Goal: Task Accomplishment & Management: Manage account settings

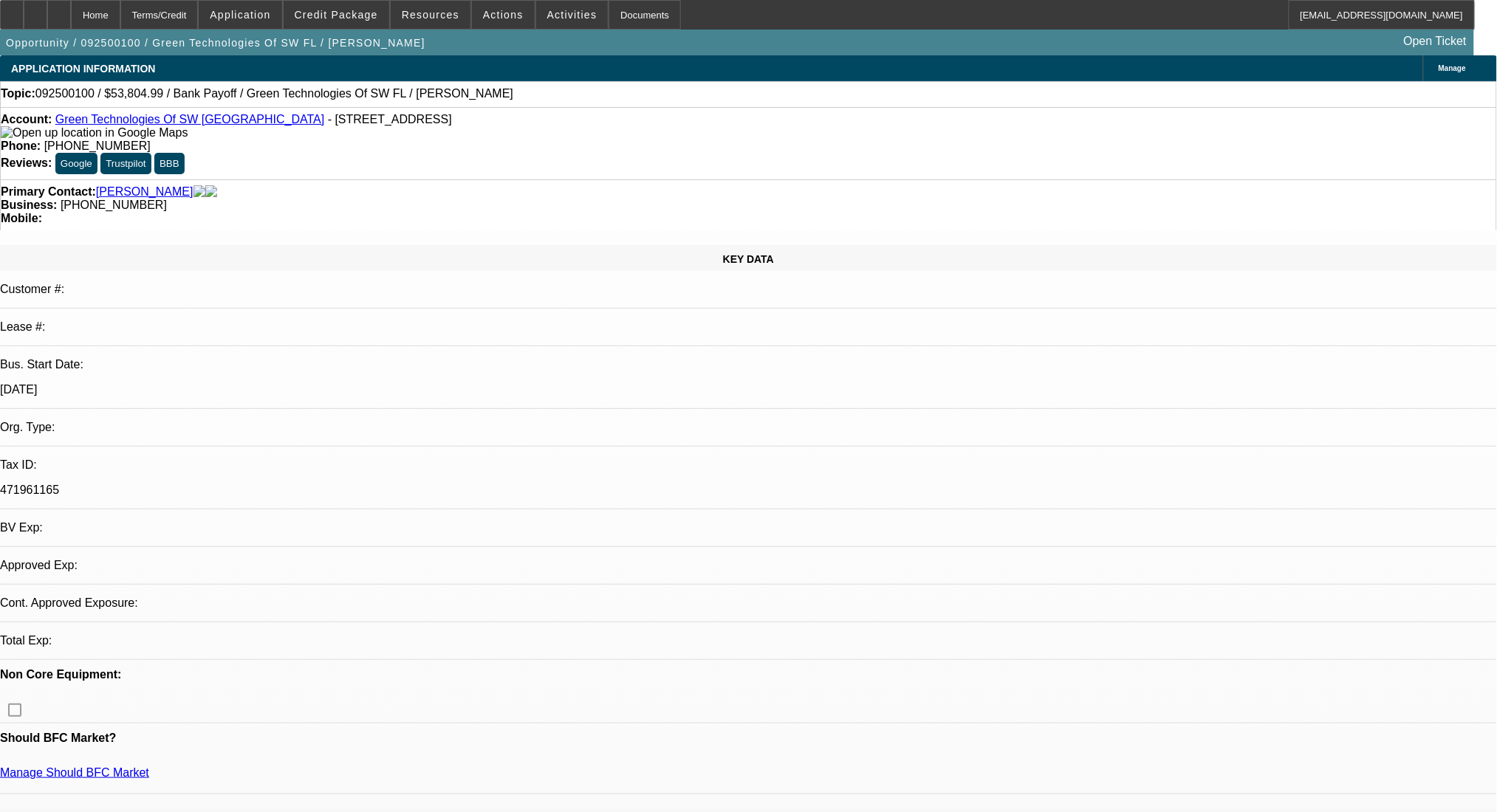
select select "0"
select select "2"
select select "0.1"
select select "2"
select select "4"
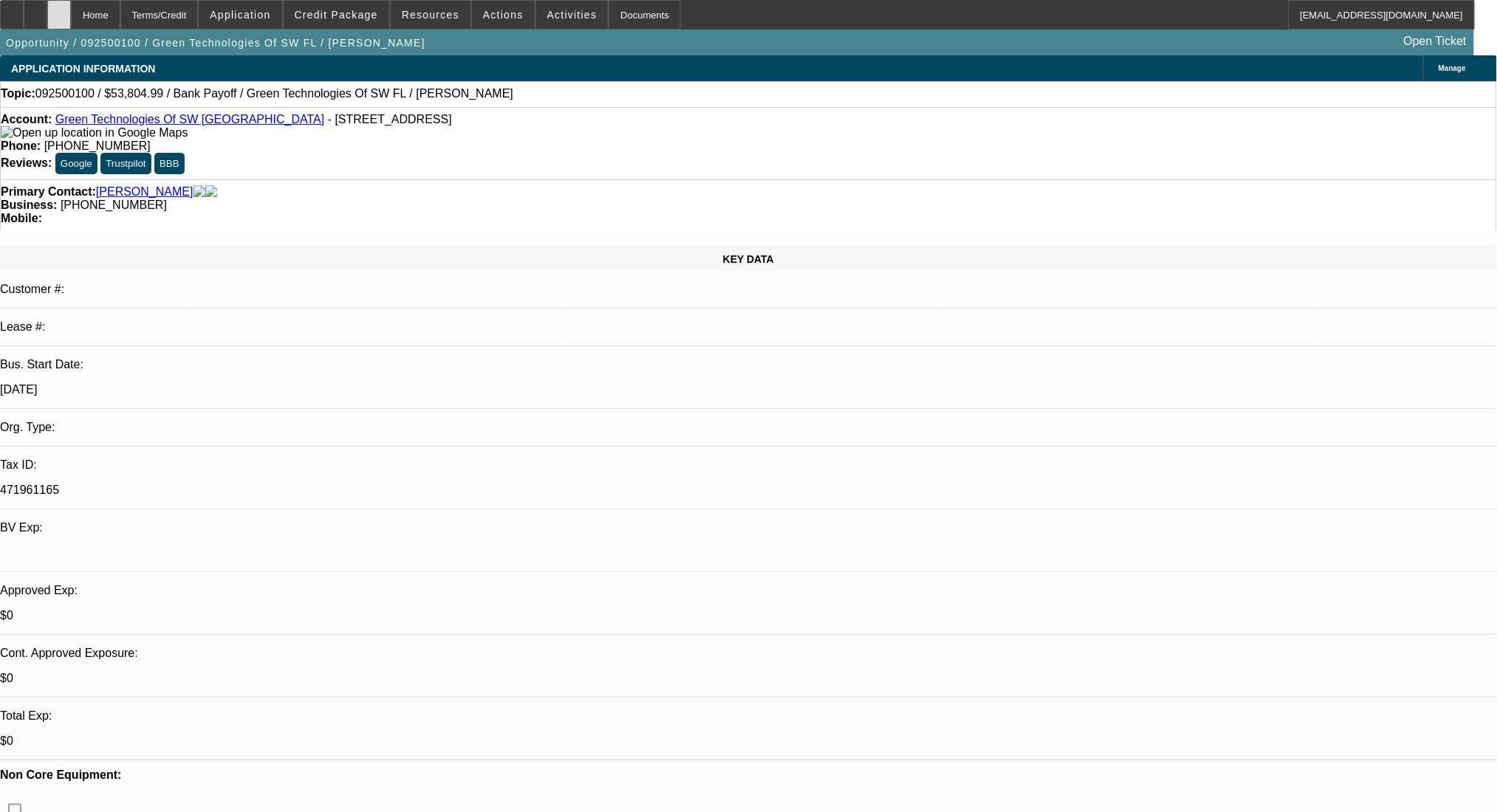
click at [71, 12] on div at bounding box center [59, 14] width 23 height 30
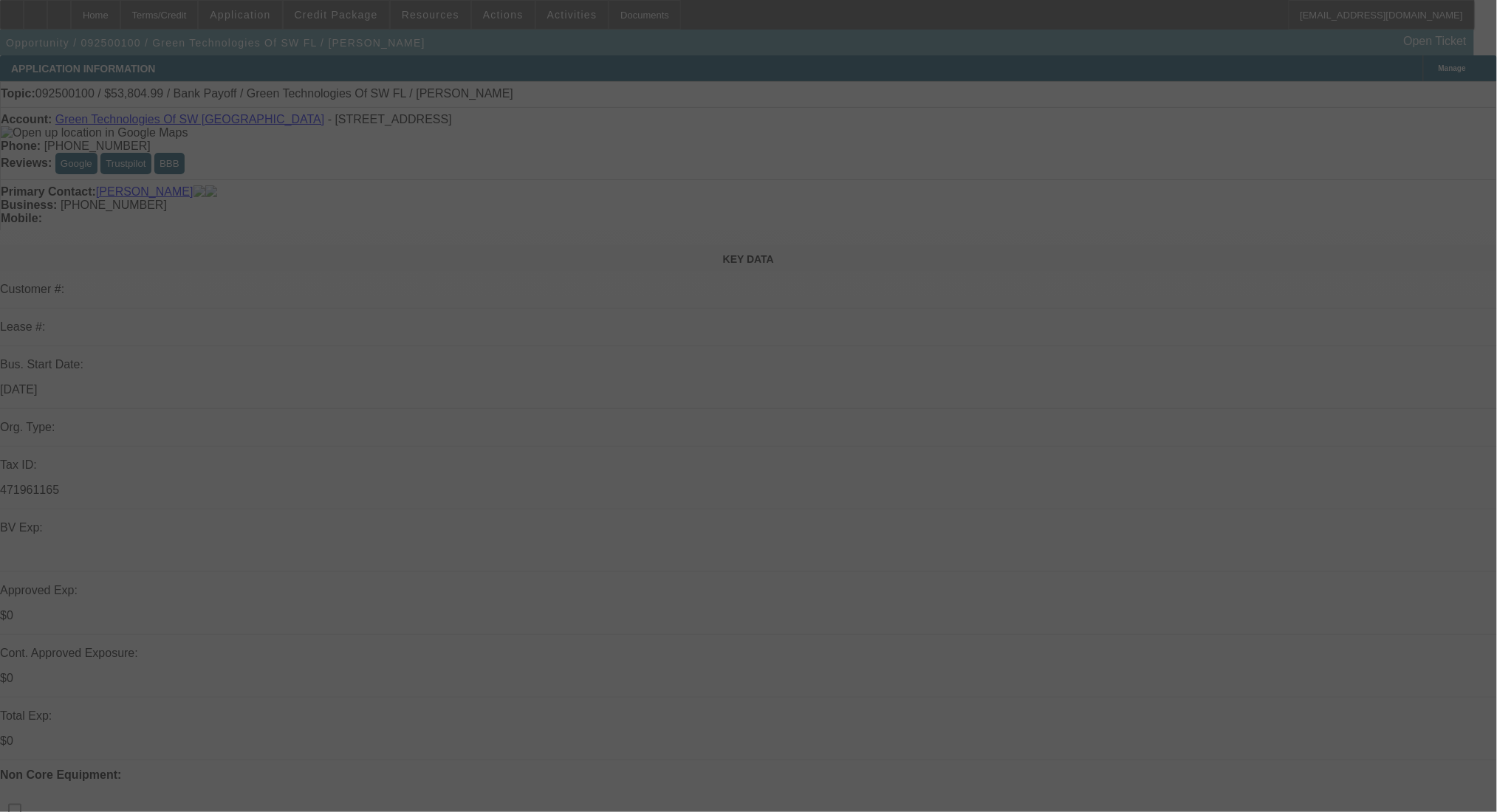
click at [346, 25] on div at bounding box center [748, 406] width 1497 height 812
click at [342, 14] on div at bounding box center [748, 406] width 1497 height 812
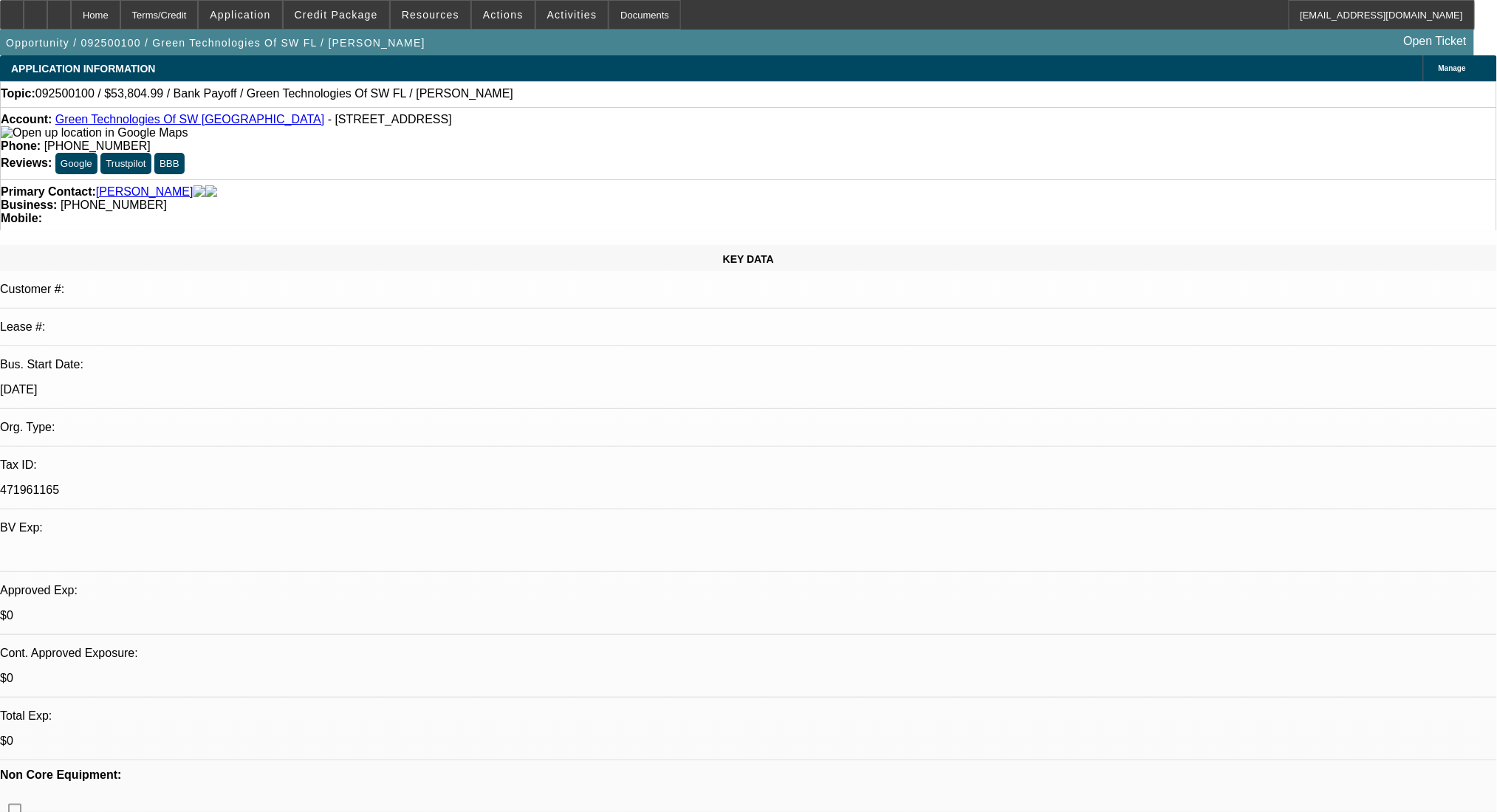
select select "0"
select select "2"
select select "0.1"
select select "4"
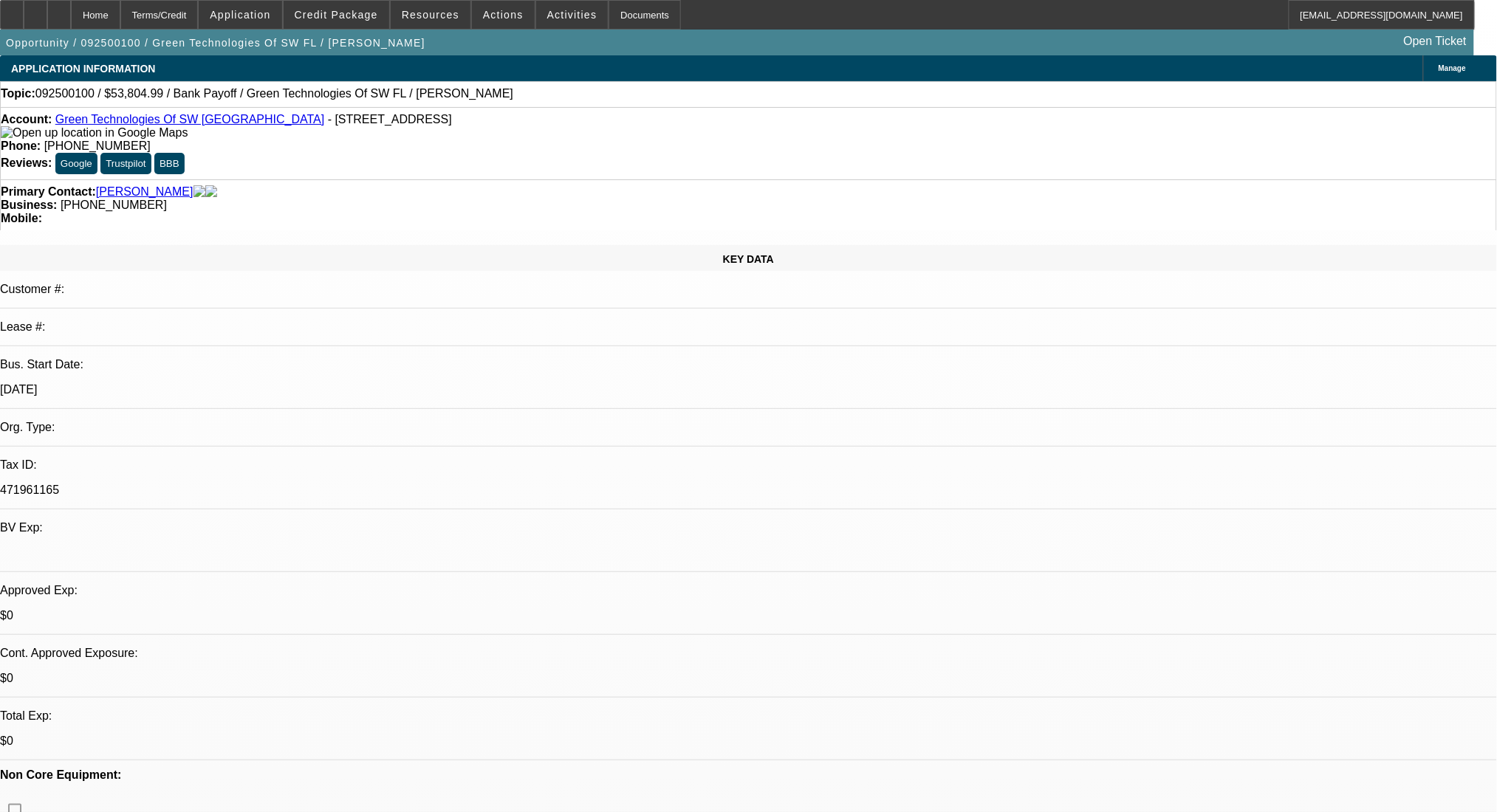
click at [342, 14] on span "Credit Package" at bounding box center [336, 14] width 84 height 12
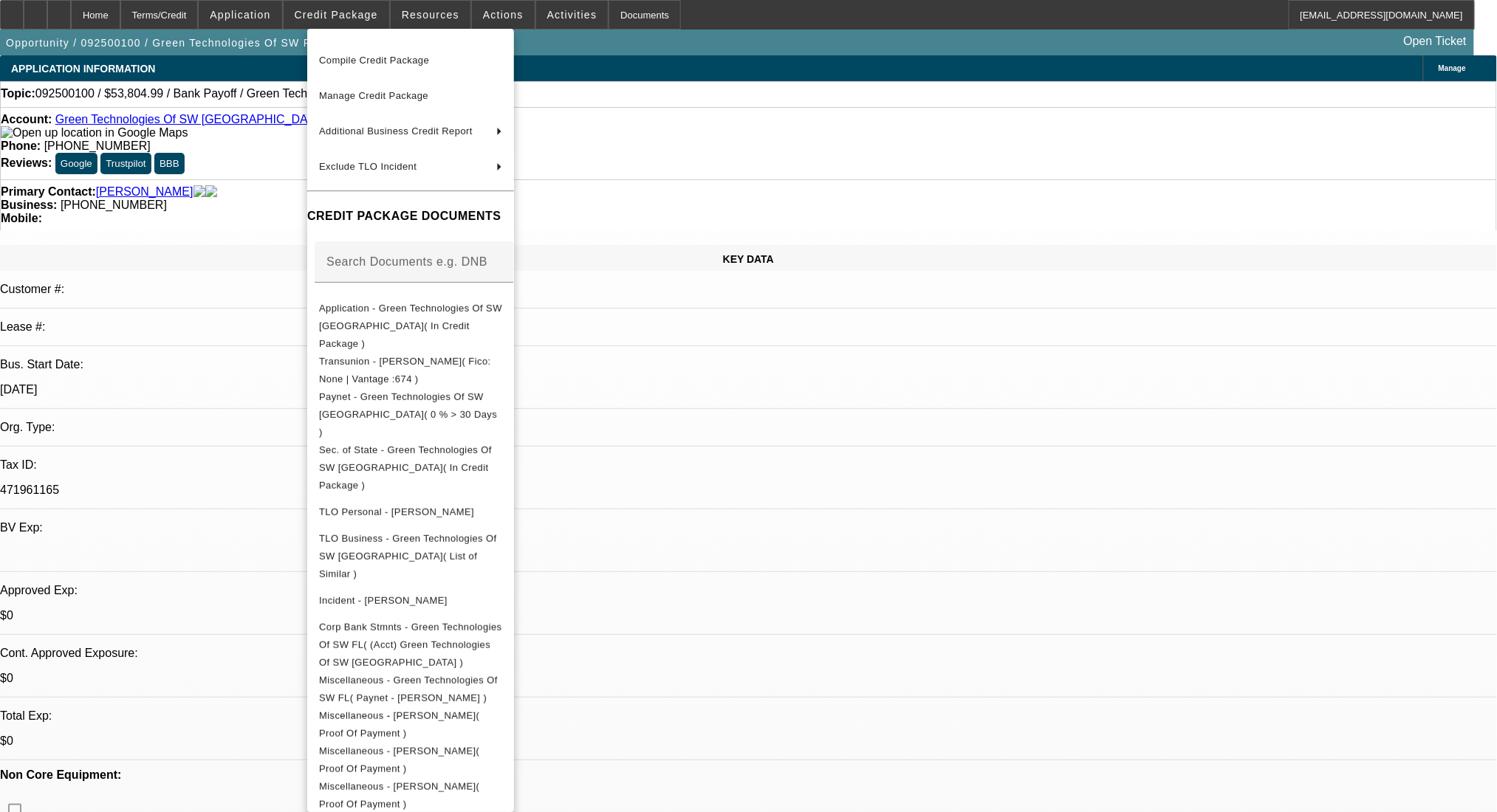
scroll to position [89, 0]
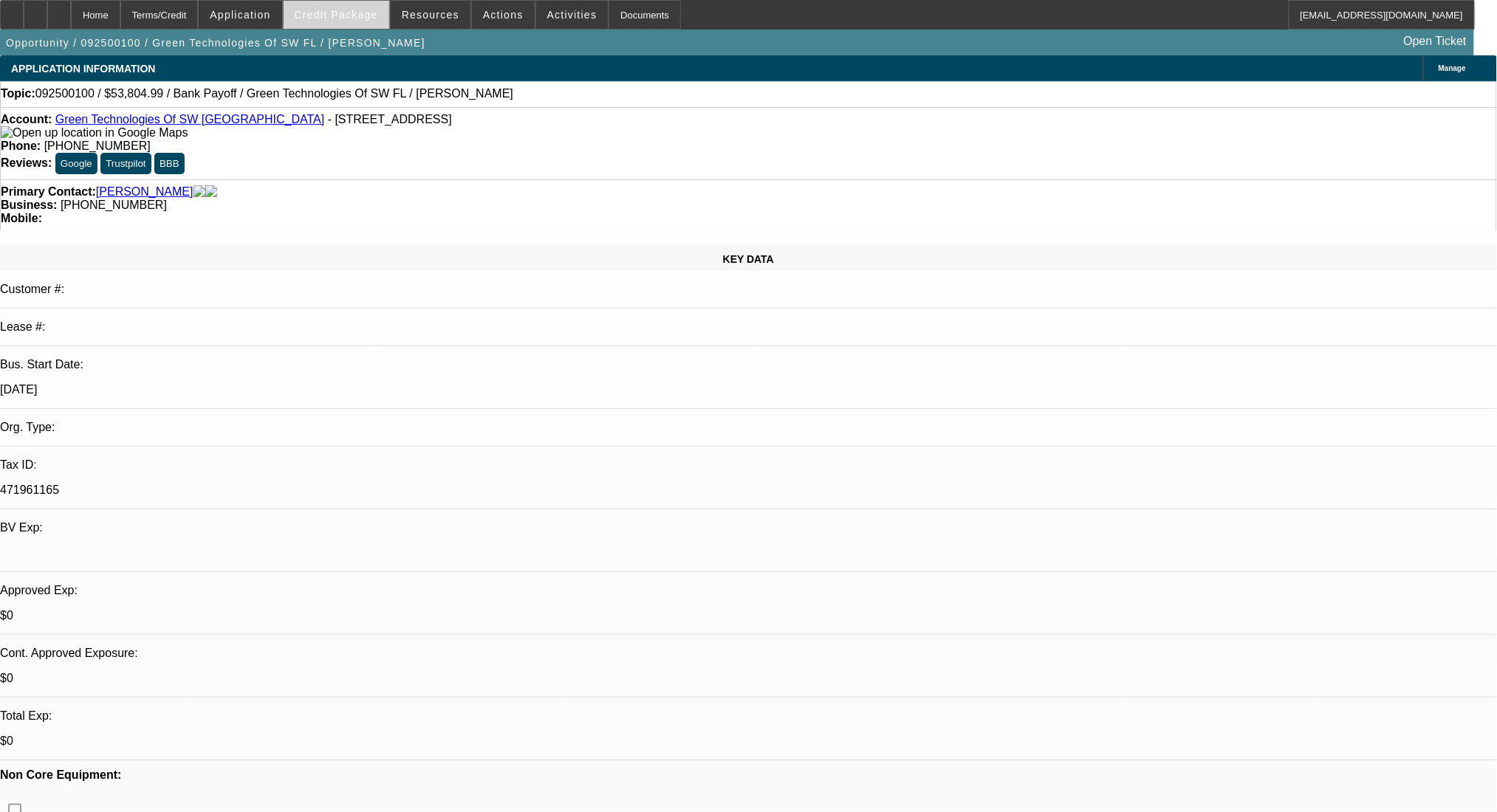
click at [367, 28] on span at bounding box center [336, 14] width 105 height 35
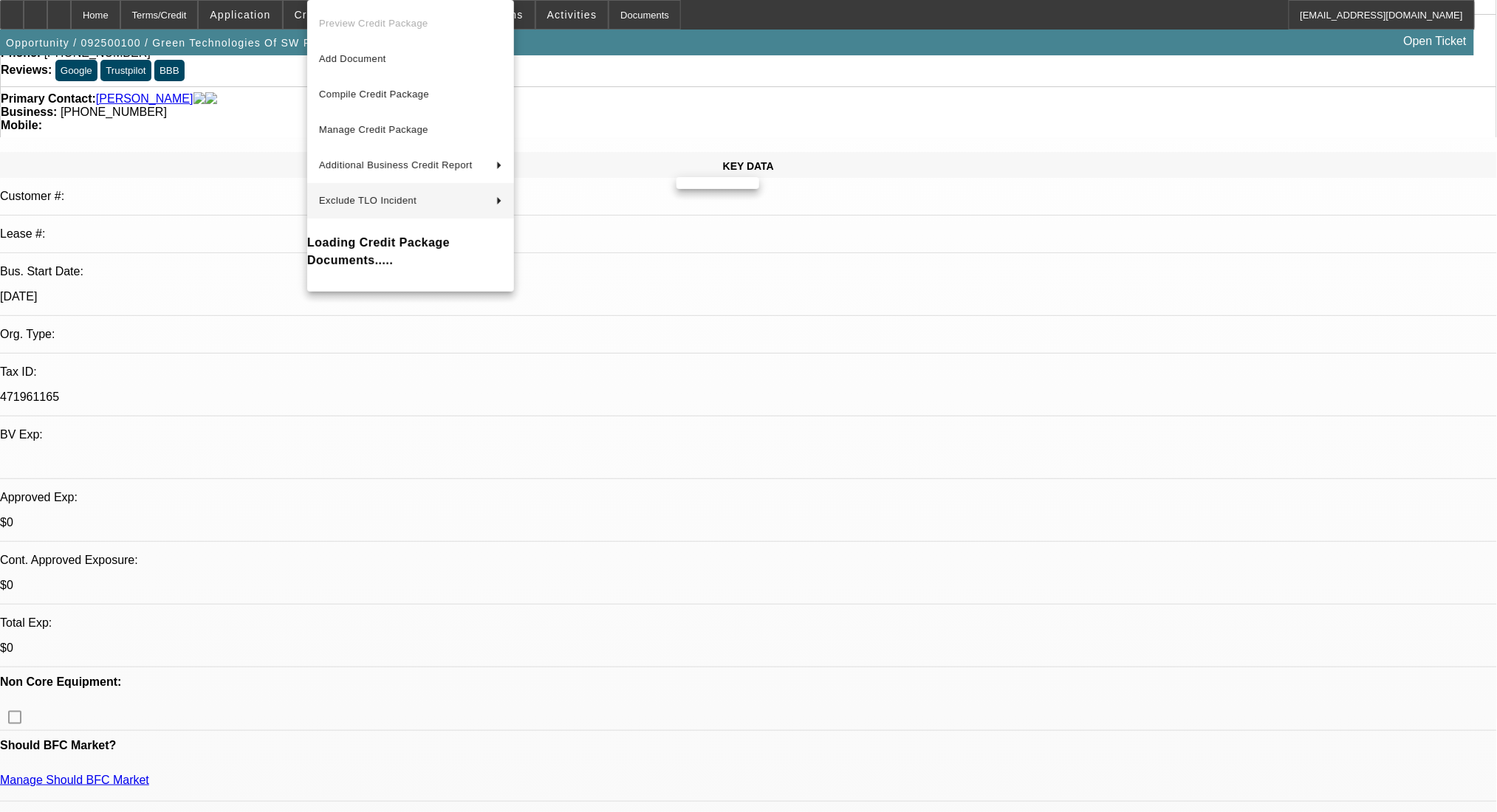
scroll to position [98, 0]
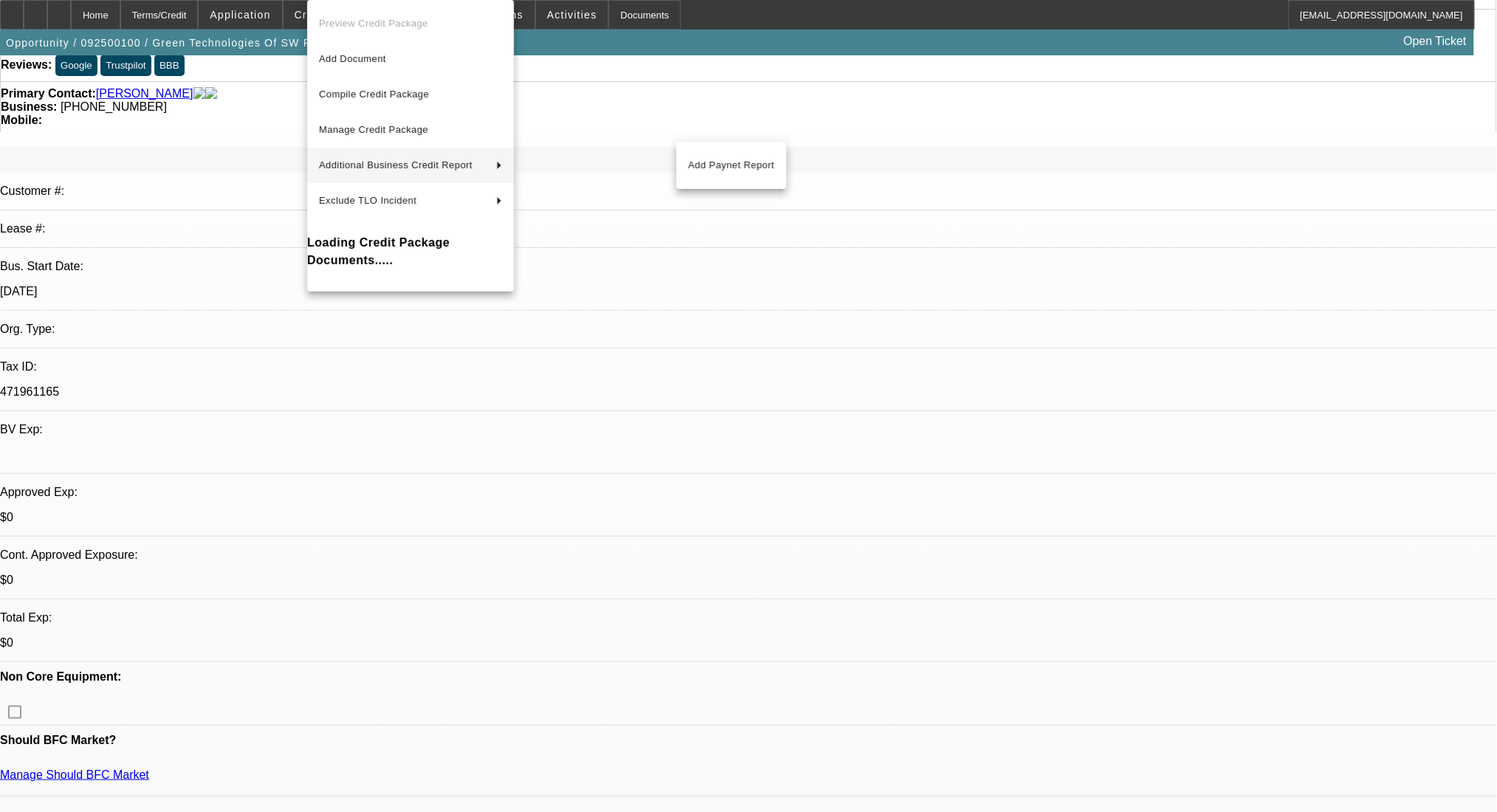
click at [843, 375] on div at bounding box center [748, 406] width 1497 height 812
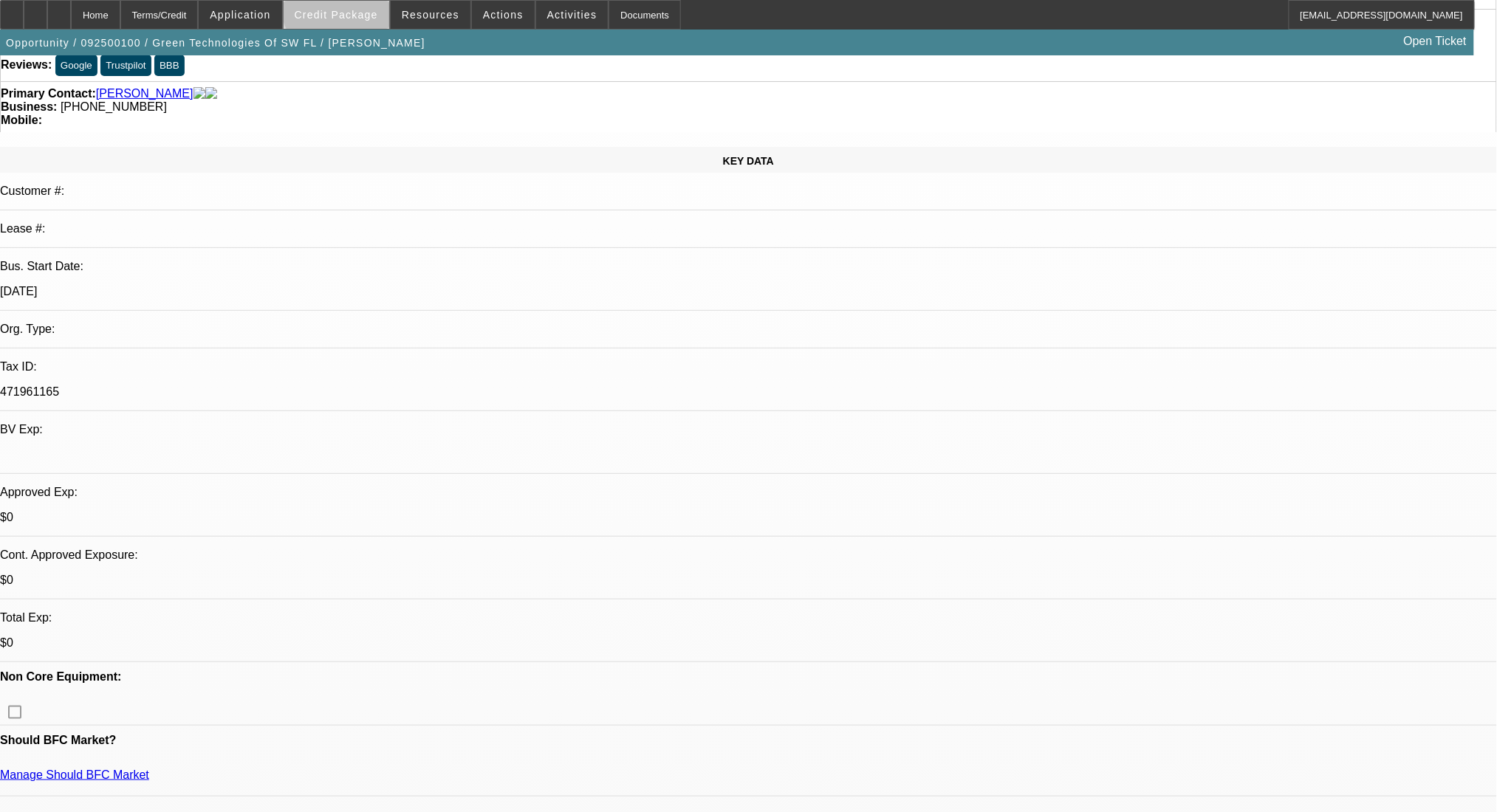
click at [367, 5] on span at bounding box center [336, 14] width 105 height 35
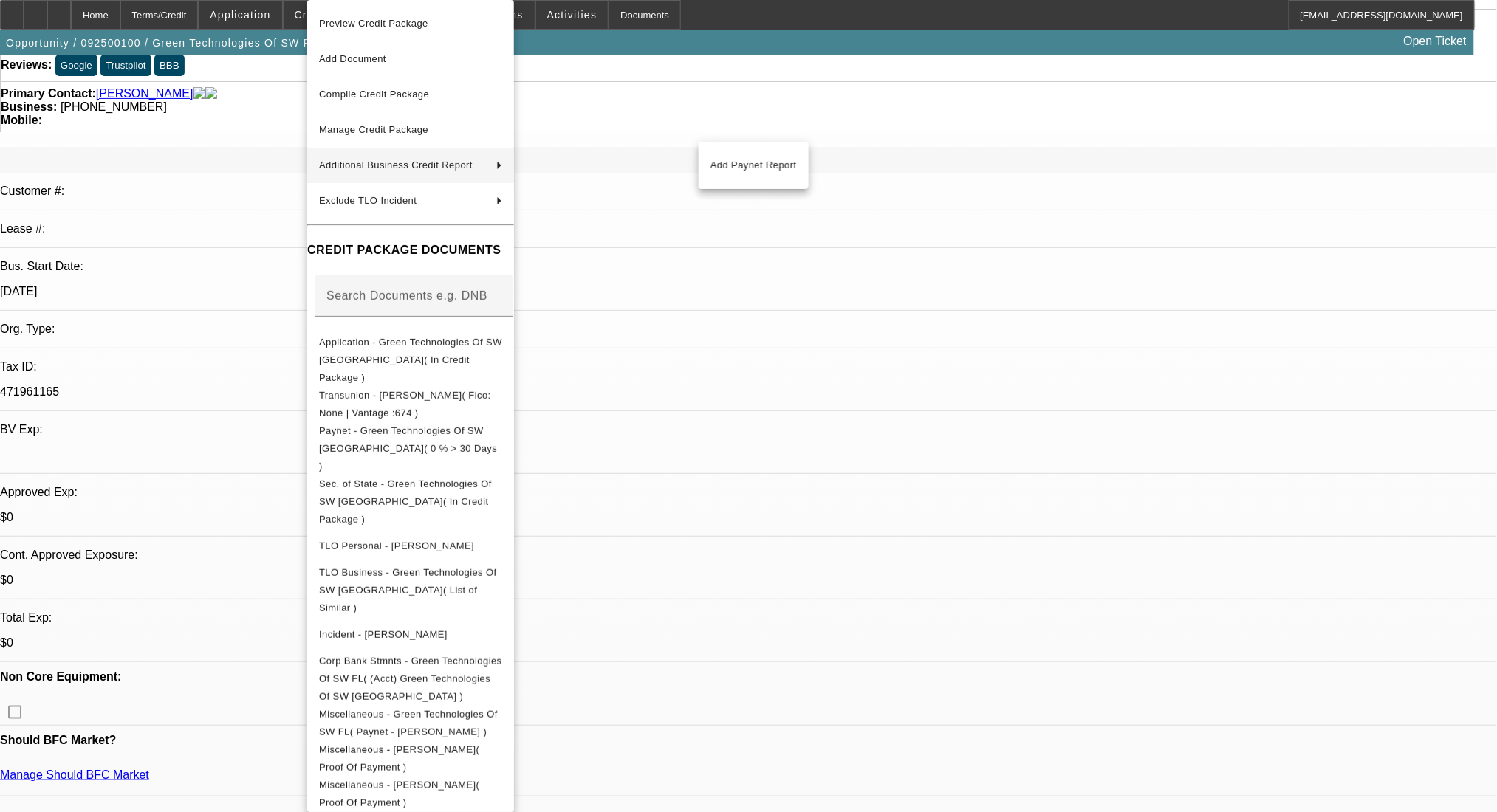
click at [800, 259] on div at bounding box center [748, 406] width 1497 height 812
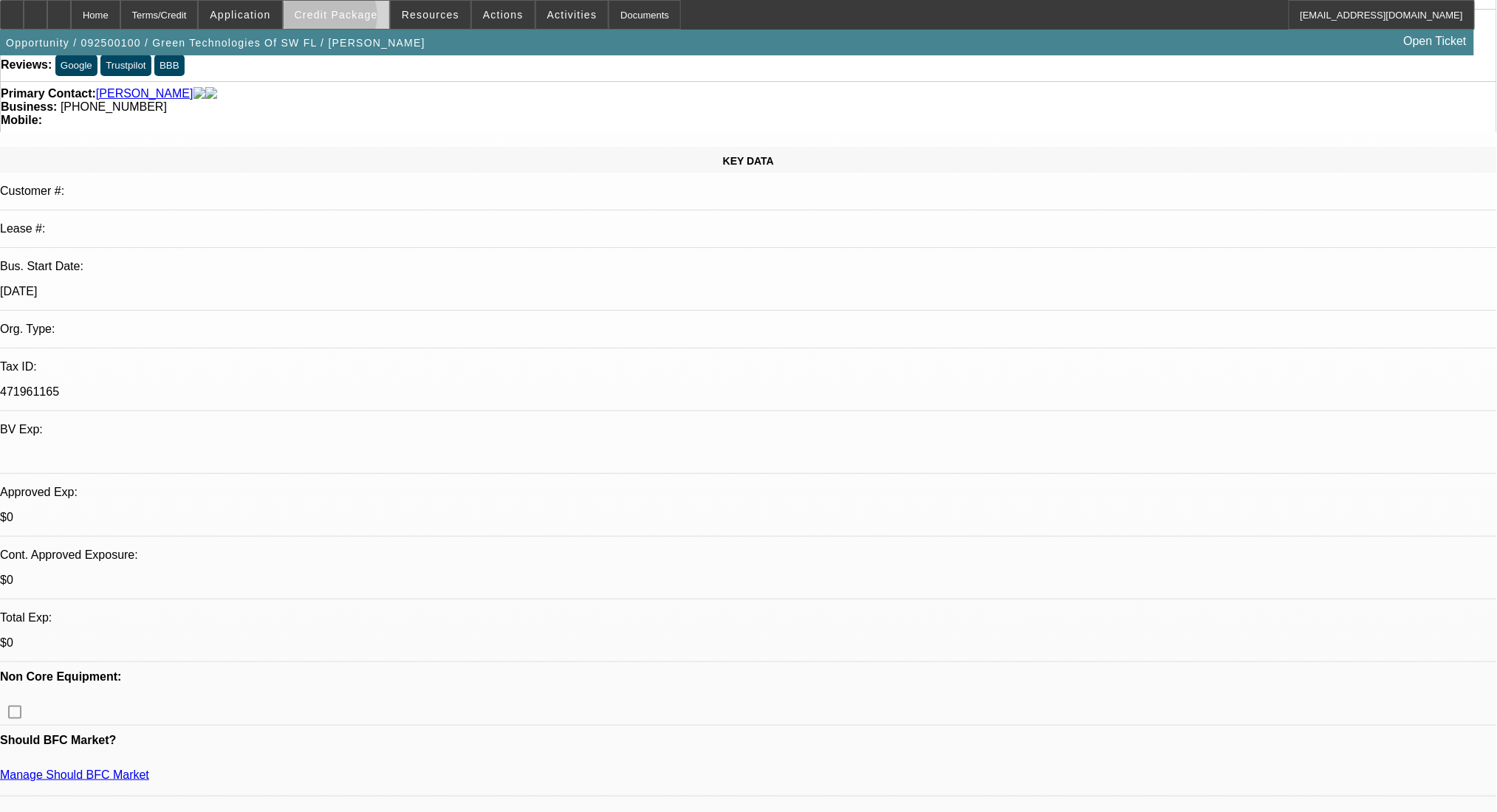
click at [353, 19] on span "Credit Package" at bounding box center [336, 14] width 84 height 12
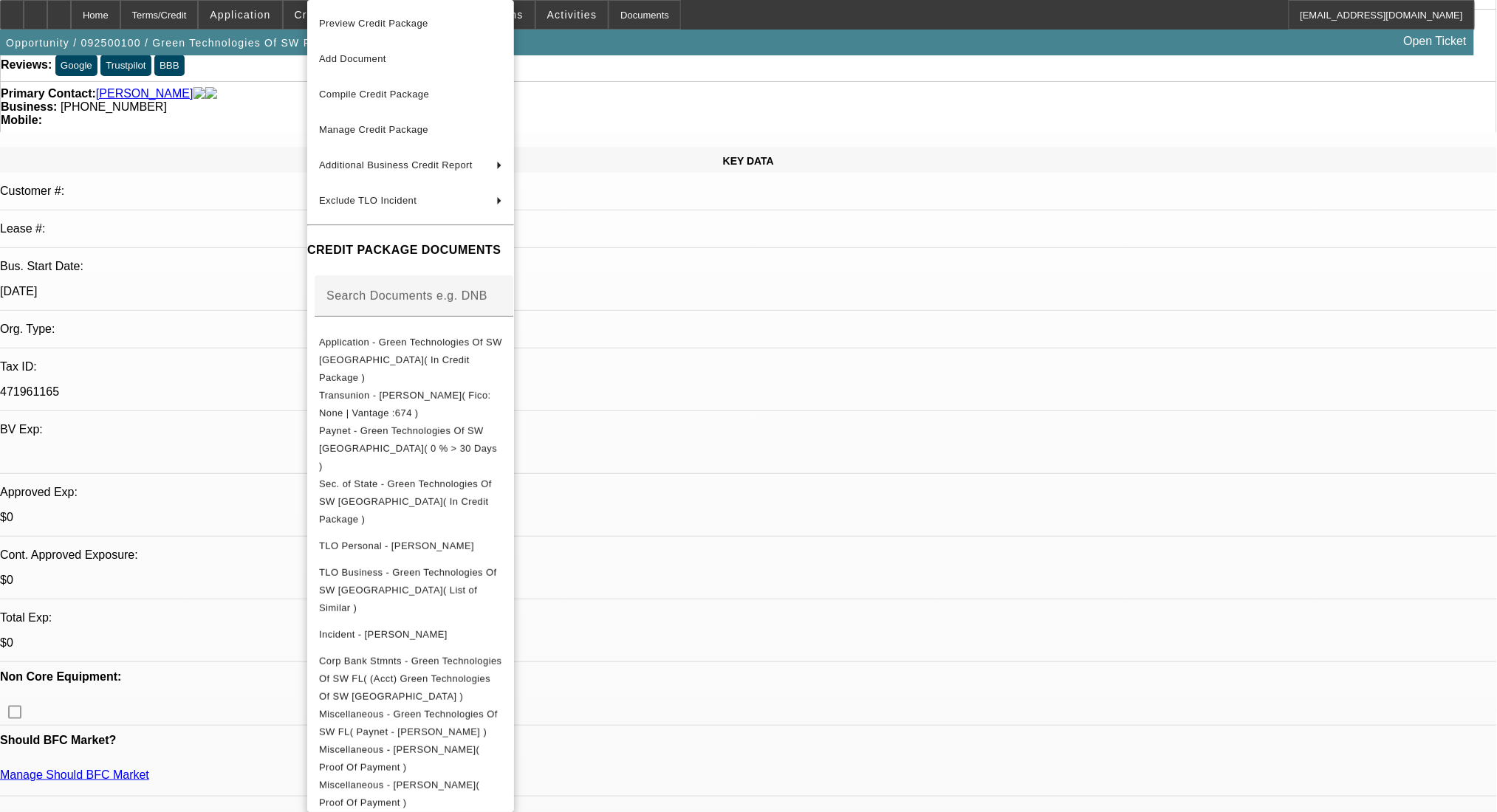
click at [837, 345] on div at bounding box center [748, 406] width 1497 height 812
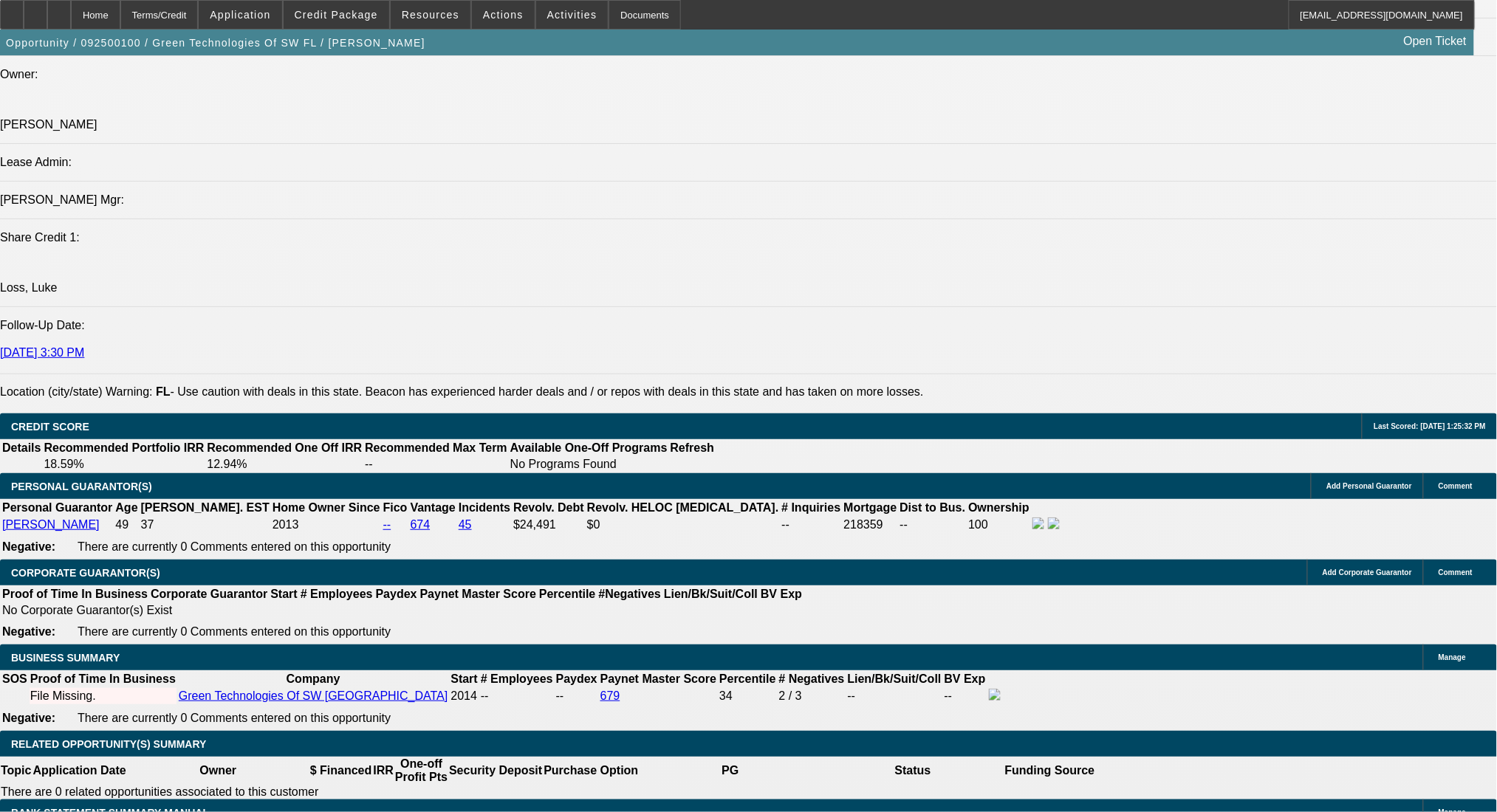
scroll to position [2166, 0]
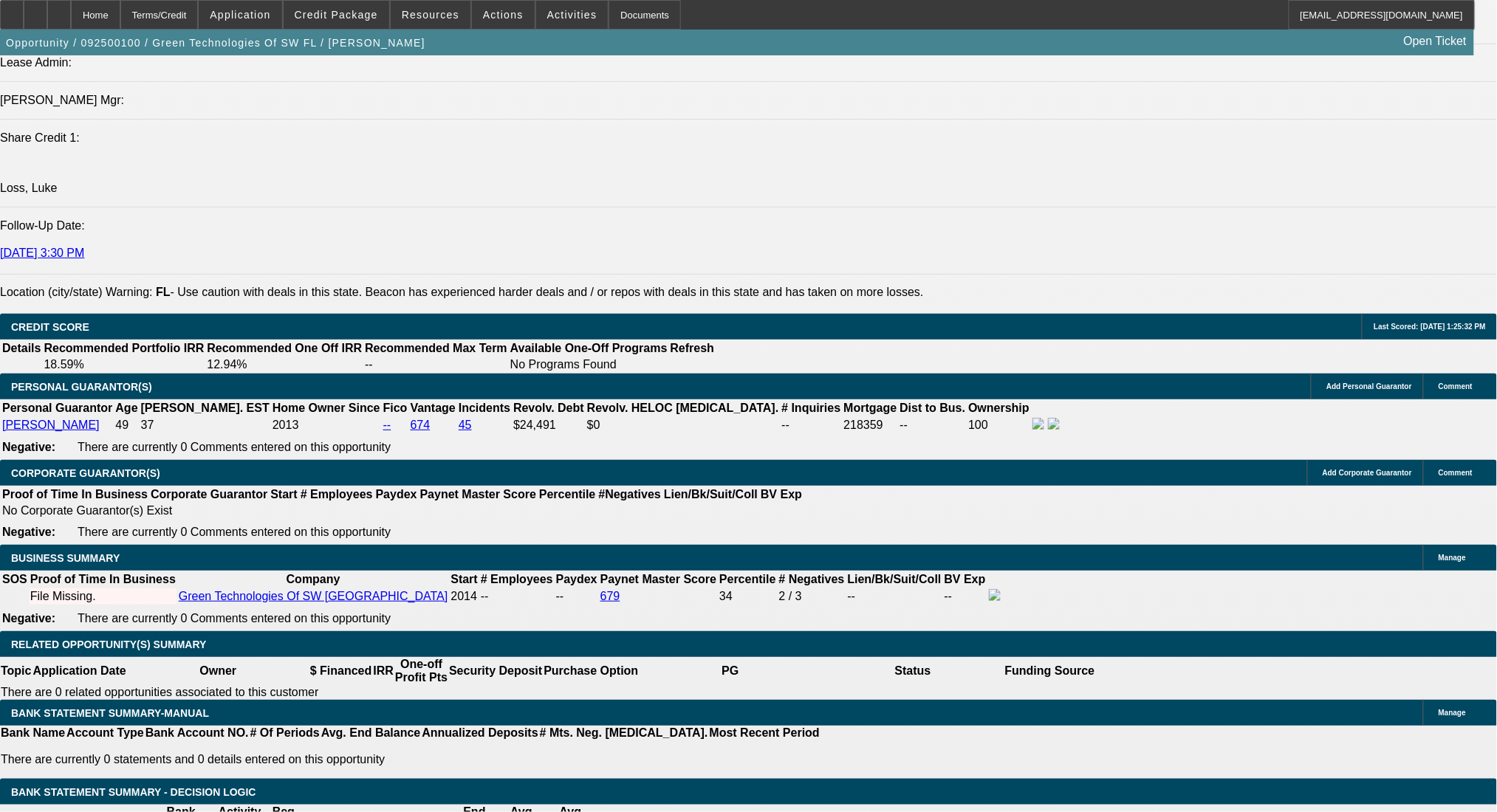
scroll to position [1870, 0]
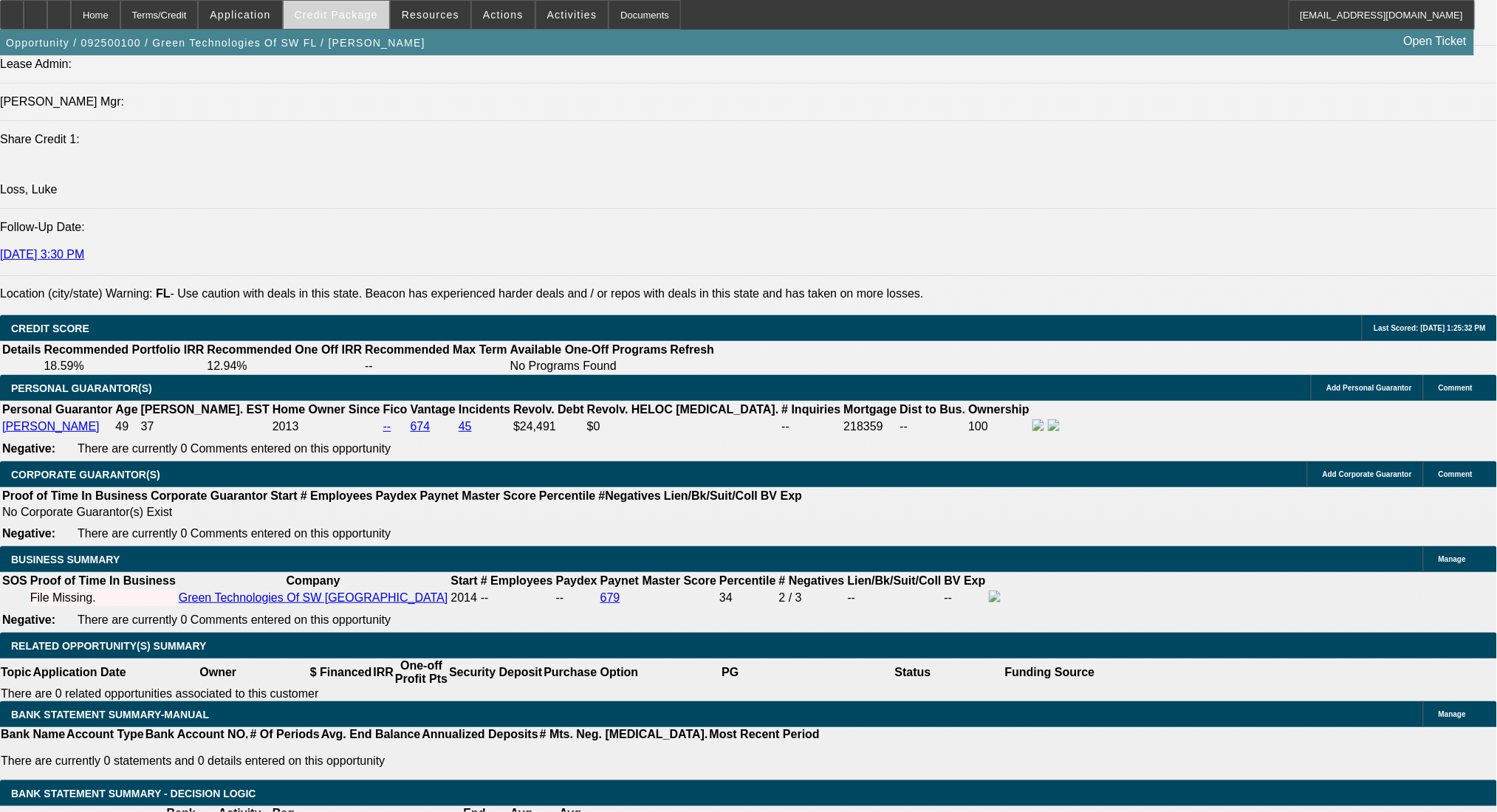
click at [351, 22] on span at bounding box center [336, 14] width 105 height 35
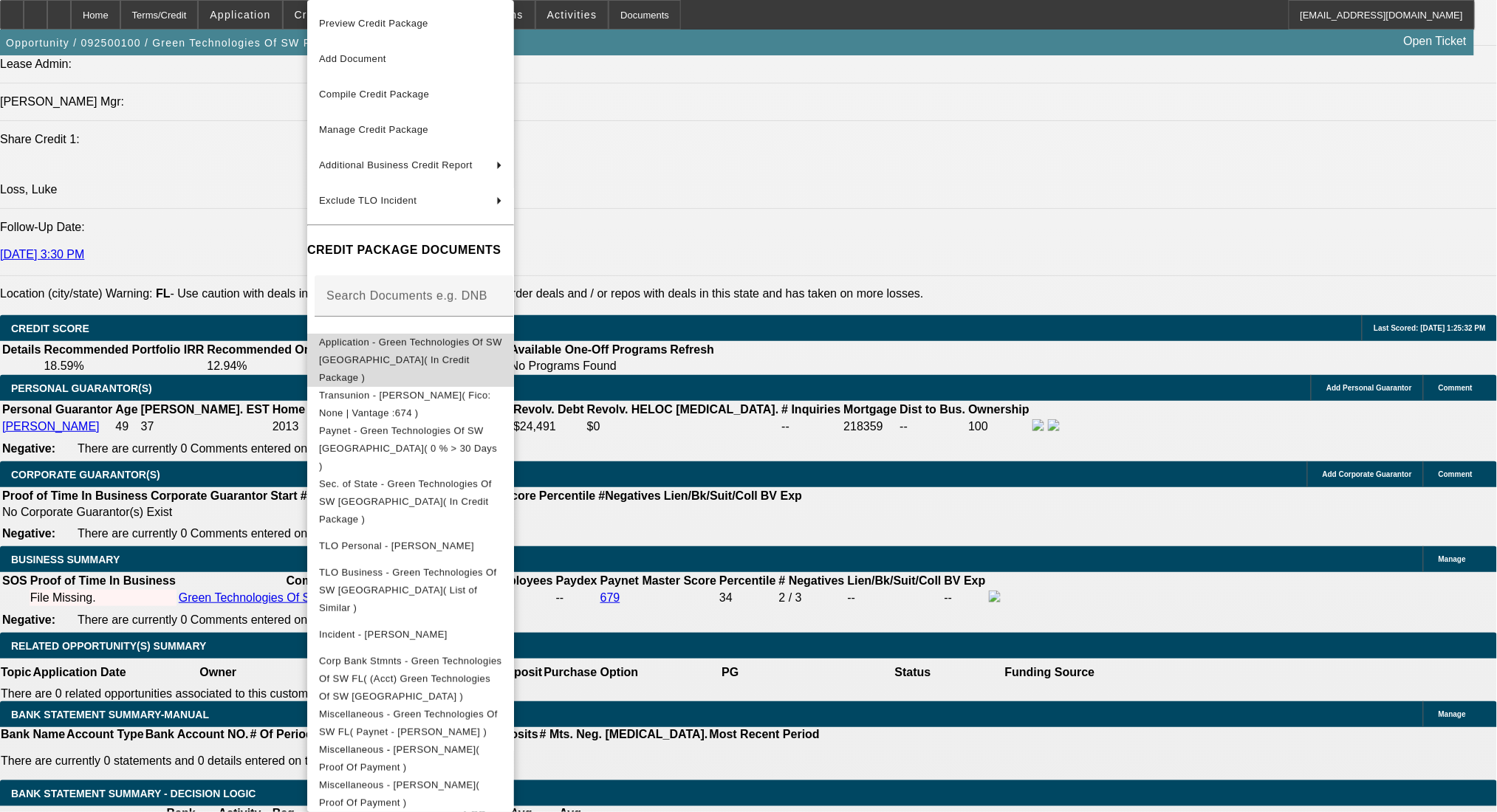
click at [416, 336] on button "Application - Green Technologies Of SW FL( In Credit Package )" at bounding box center [410, 360] width 207 height 53
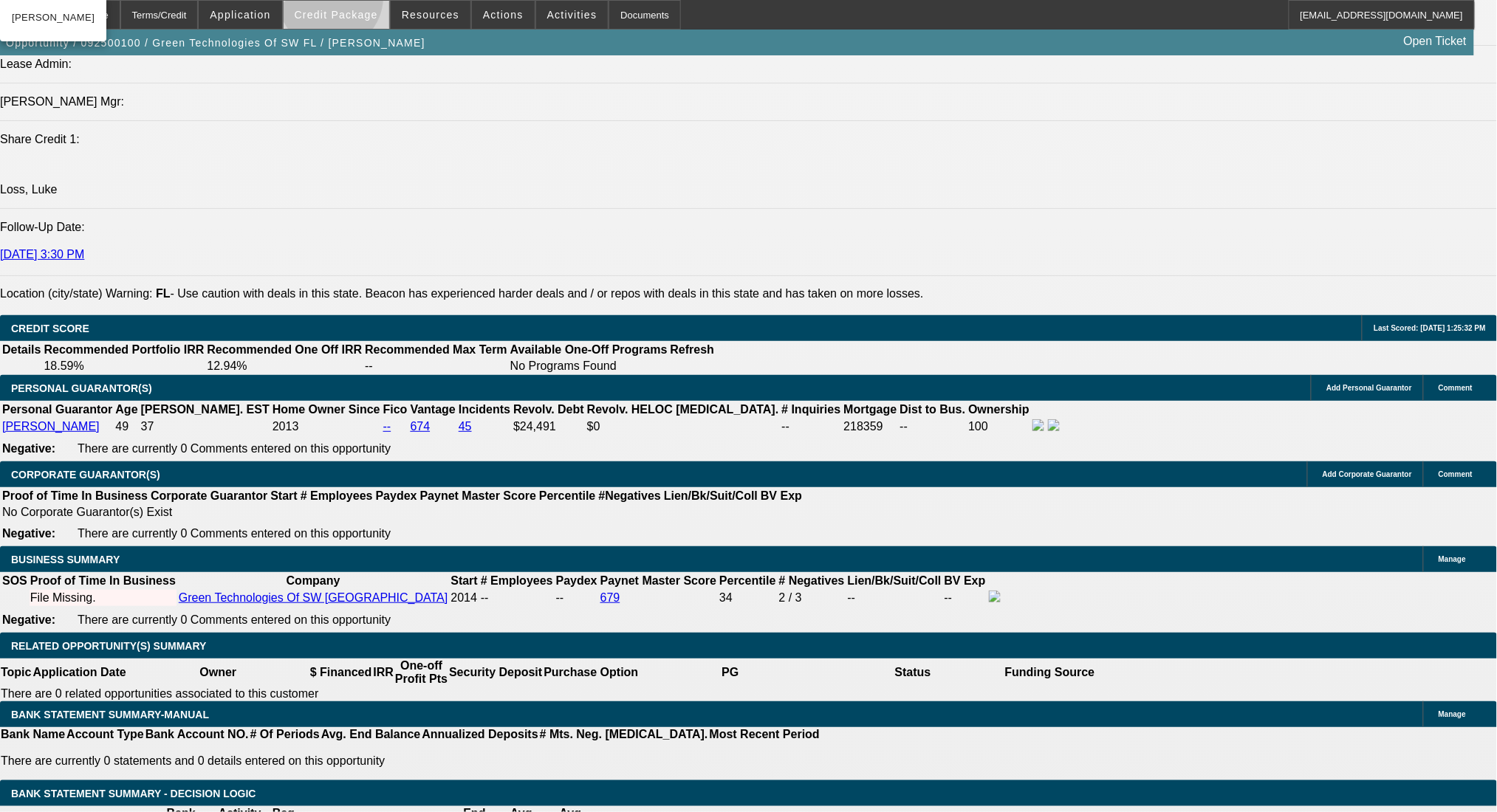
click at [355, 2] on span at bounding box center [336, 14] width 105 height 35
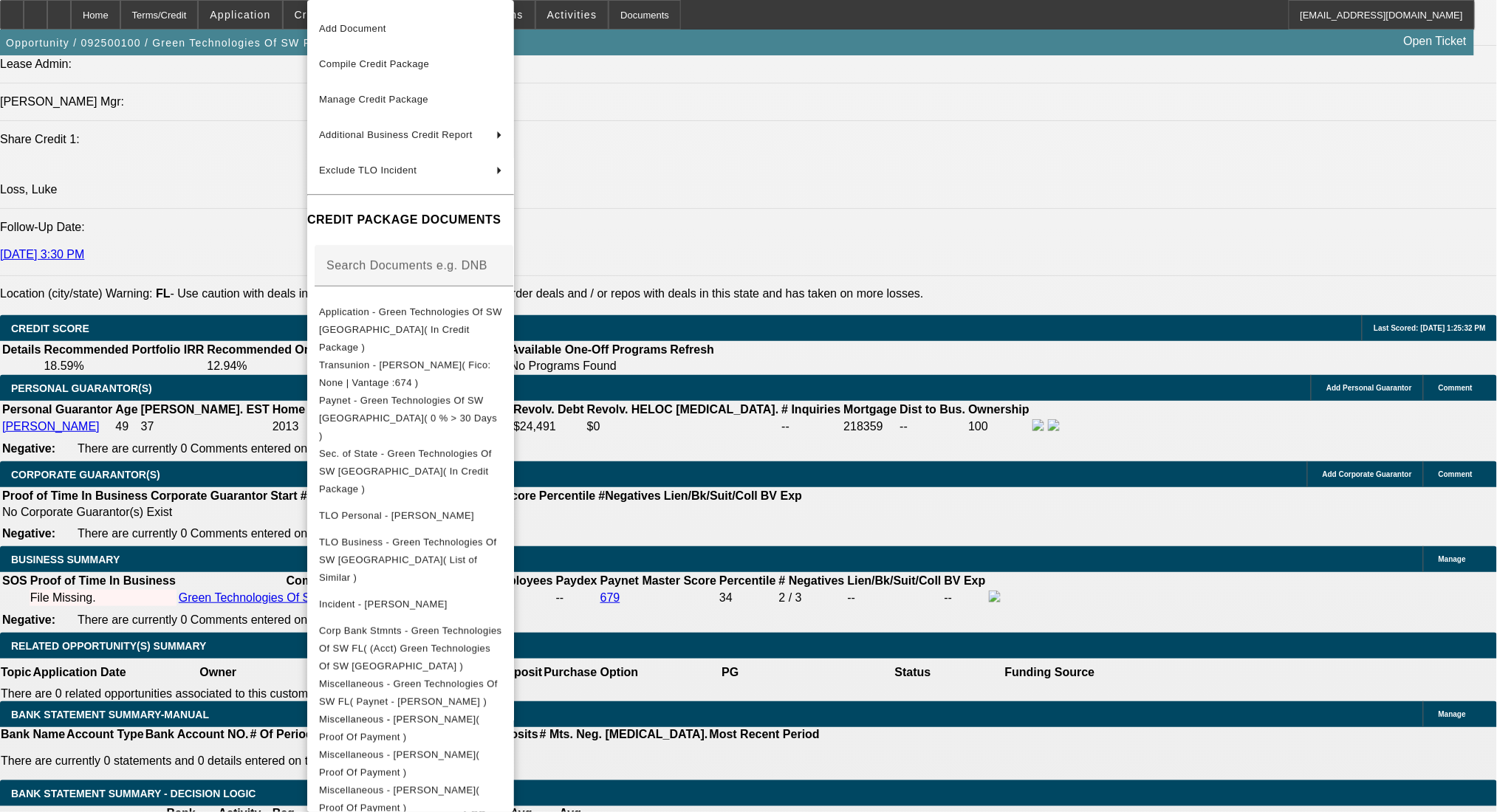
scroll to position [60, 0]
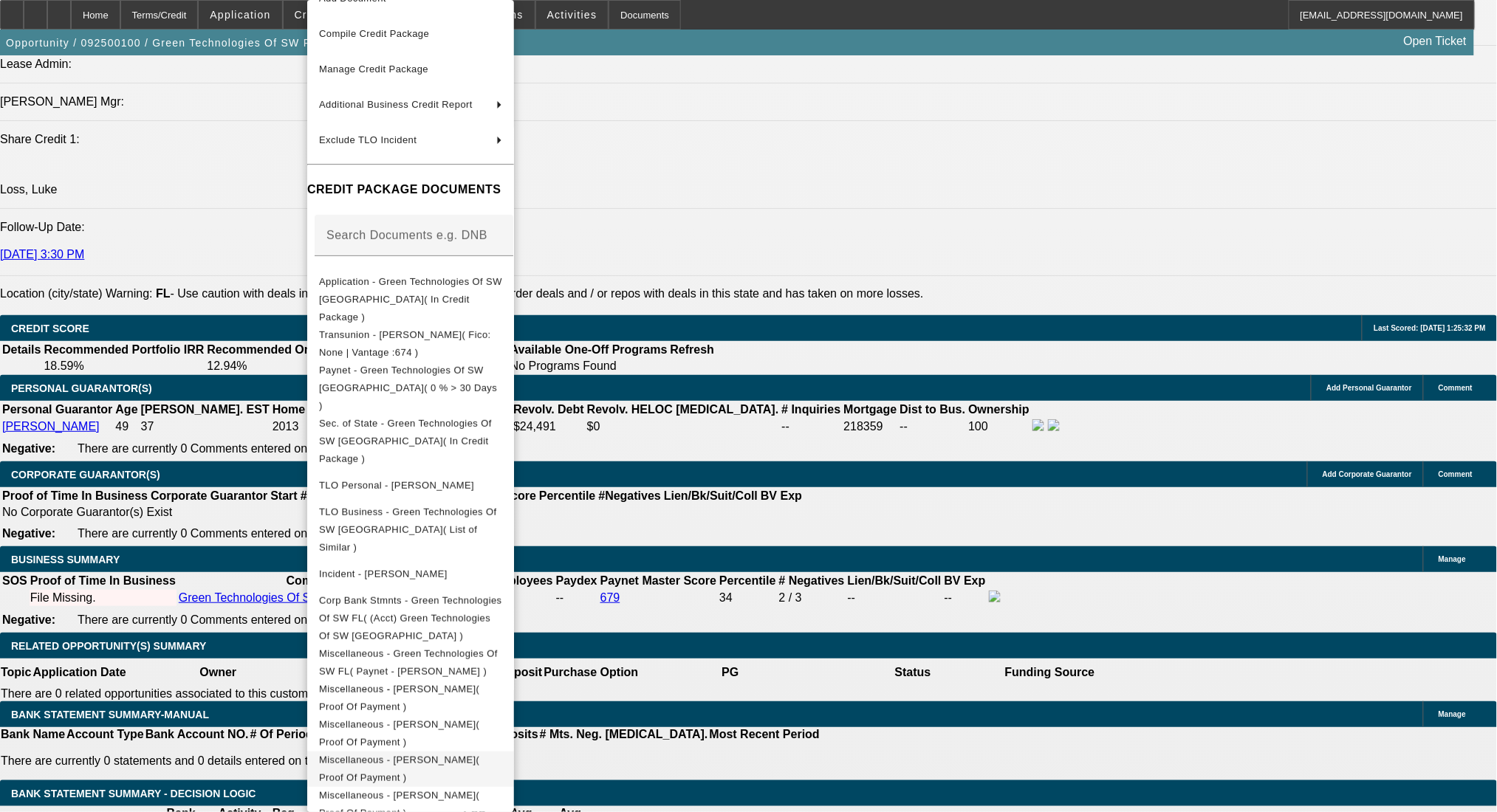
click at [492, 752] on button "Miscellaneous - Taylor, Christopher( Proof Of Payment )" at bounding box center [410, 769] width 207 height 35
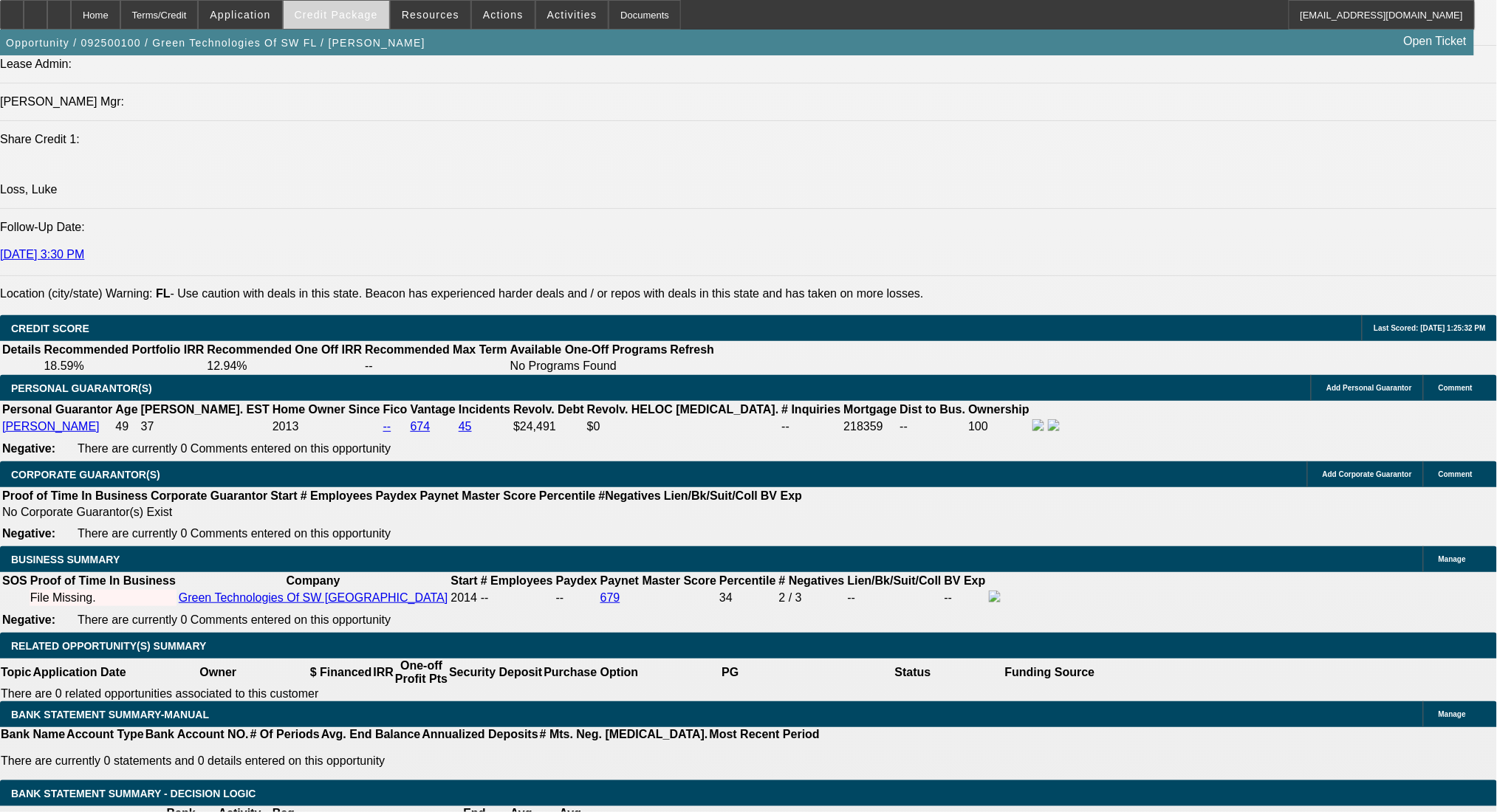
click at [375, 10] on span "Credit Package" at bounding box center [336, 14] width 84 height 12
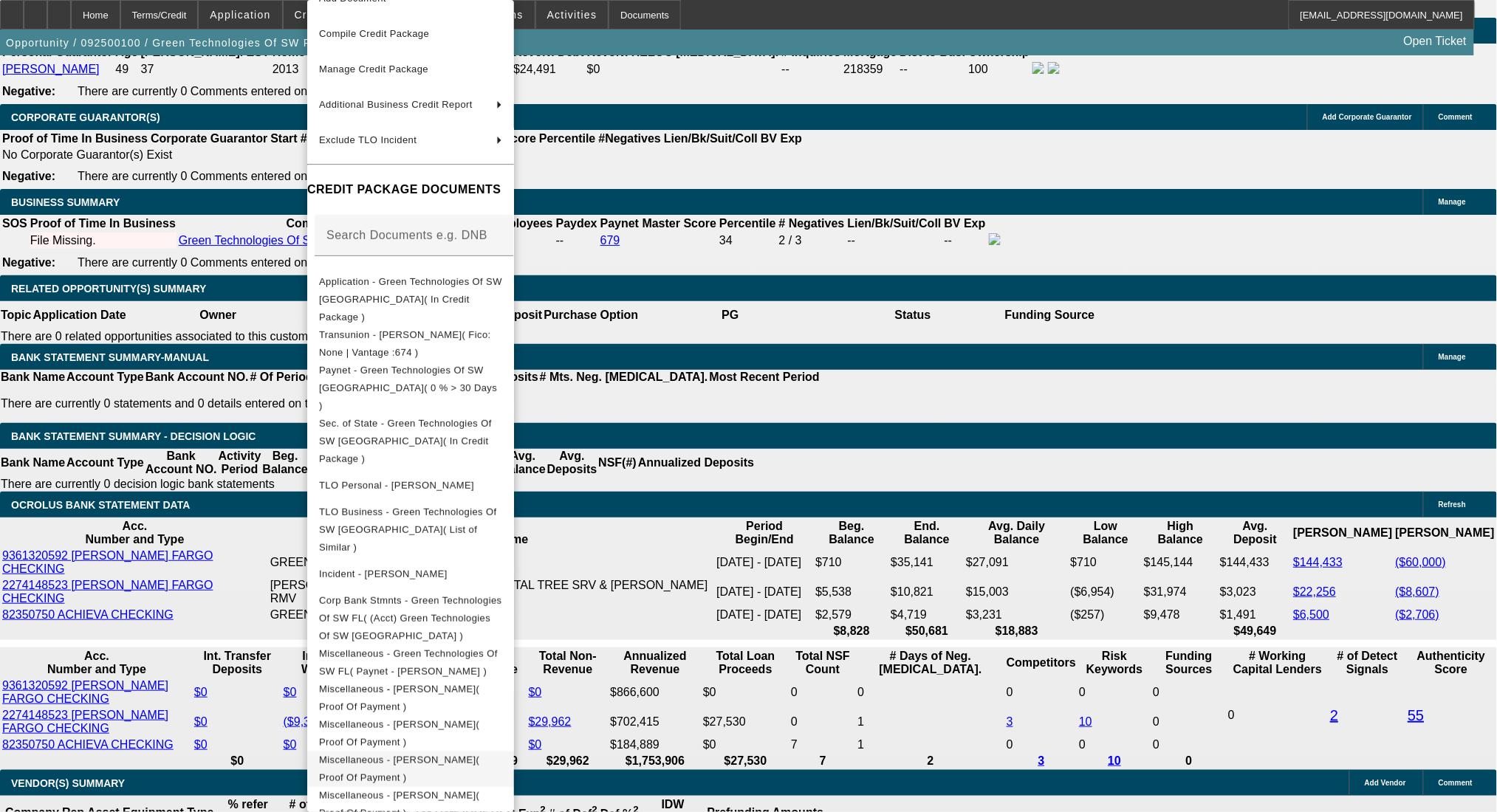
scroll to position [2363, 0]
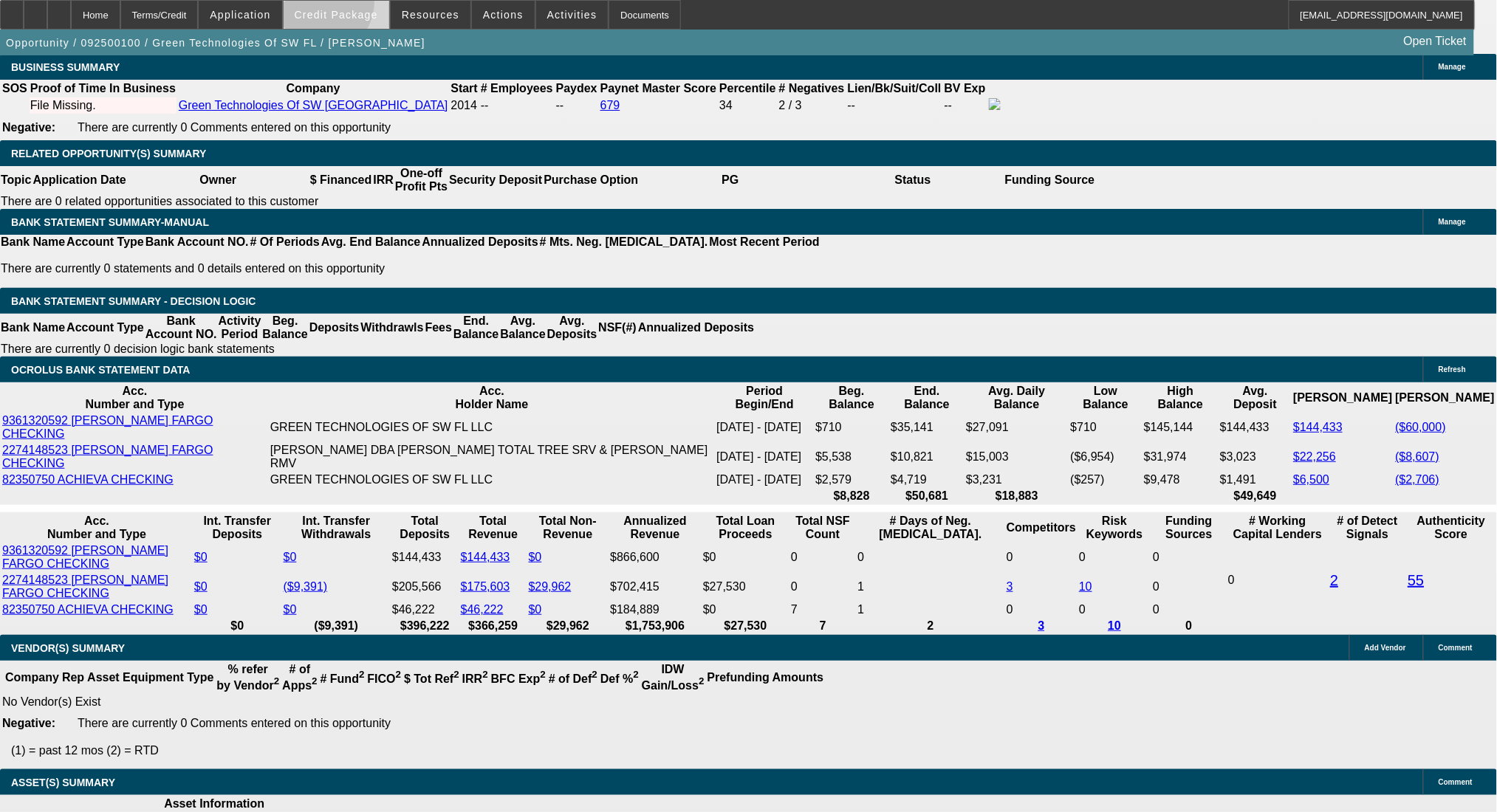
click at [343, 6] on span at bounding box center [336, 14] width 105 height 35
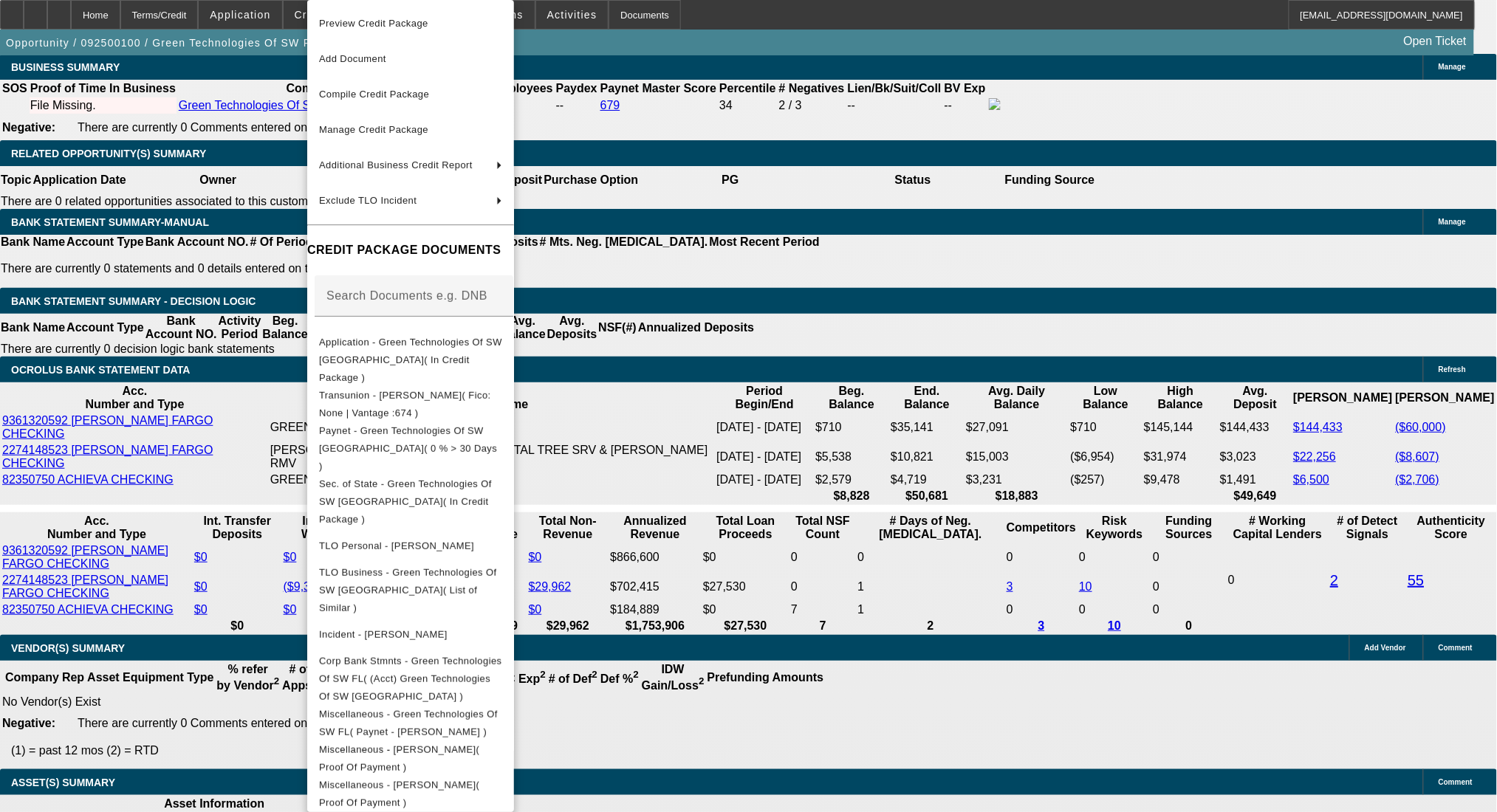
click at [802, 424] on div at bounding box center [748, 406] width 1497 height 812
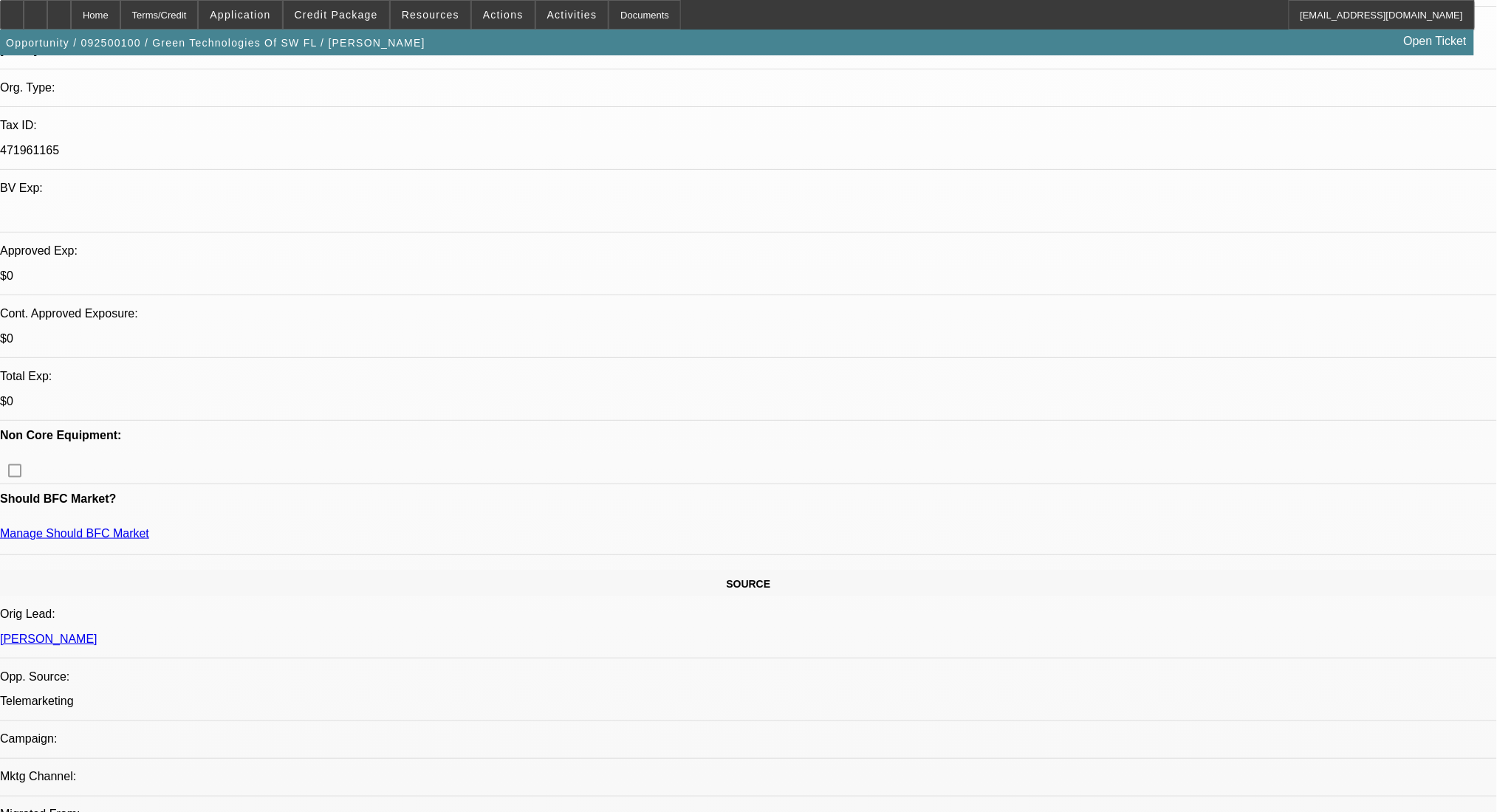
scroll to position [0, 0]
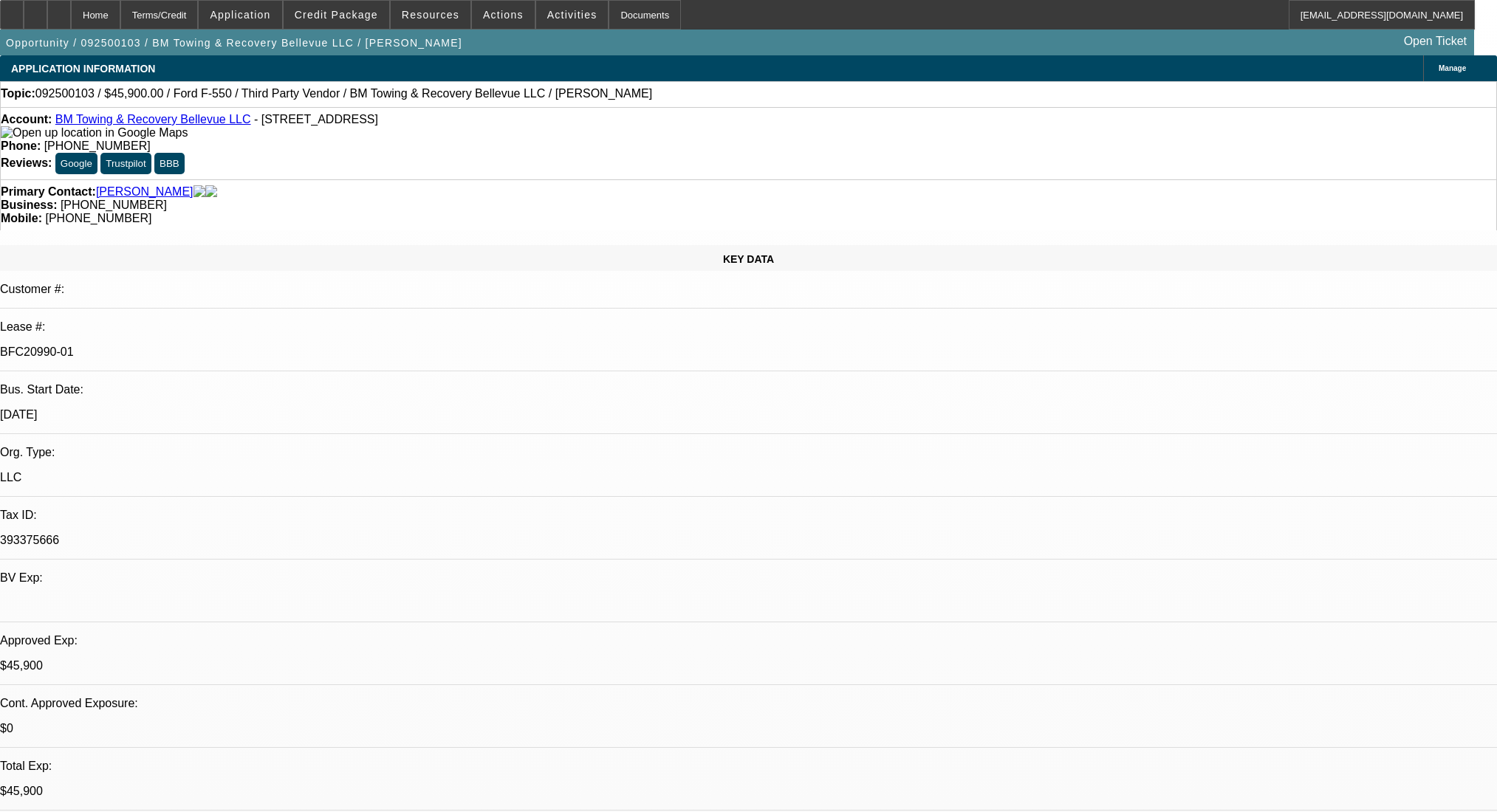
select select "0.15"
select select "2"
select select "0.1"
select select "4"
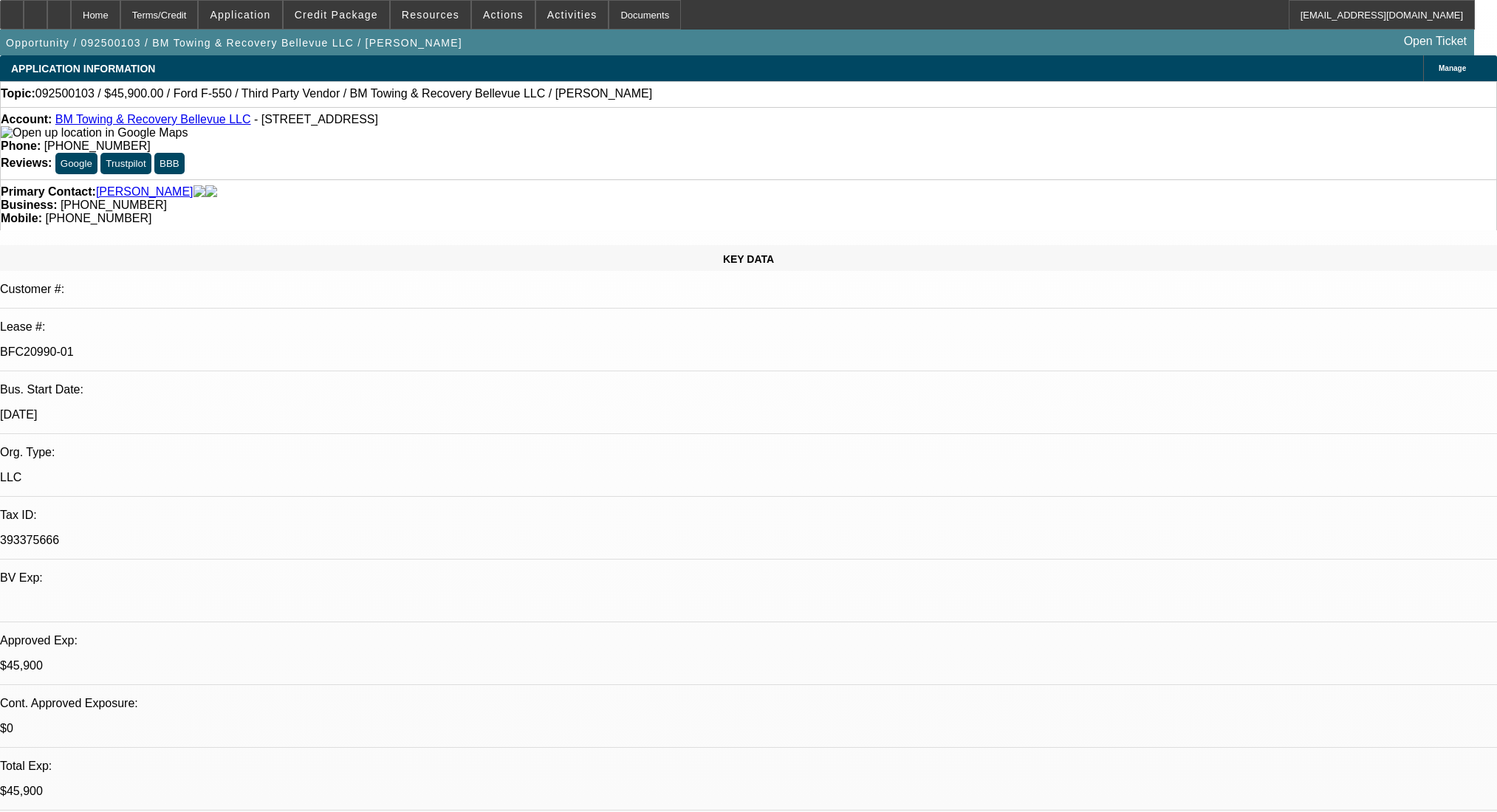
select select "0"
select select "2"
select select "0.1"
select select "4"
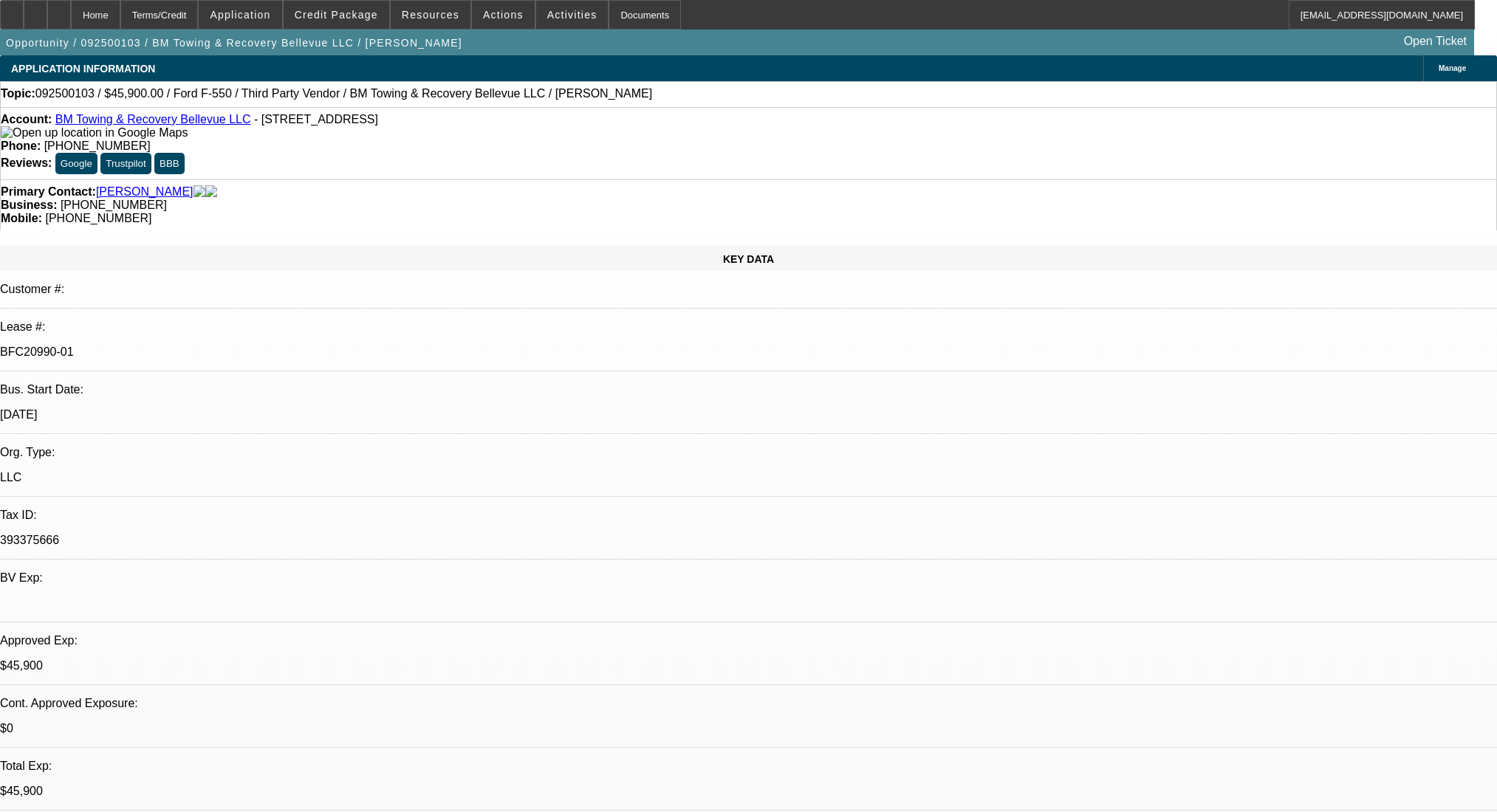
scroll to position [689, 0]
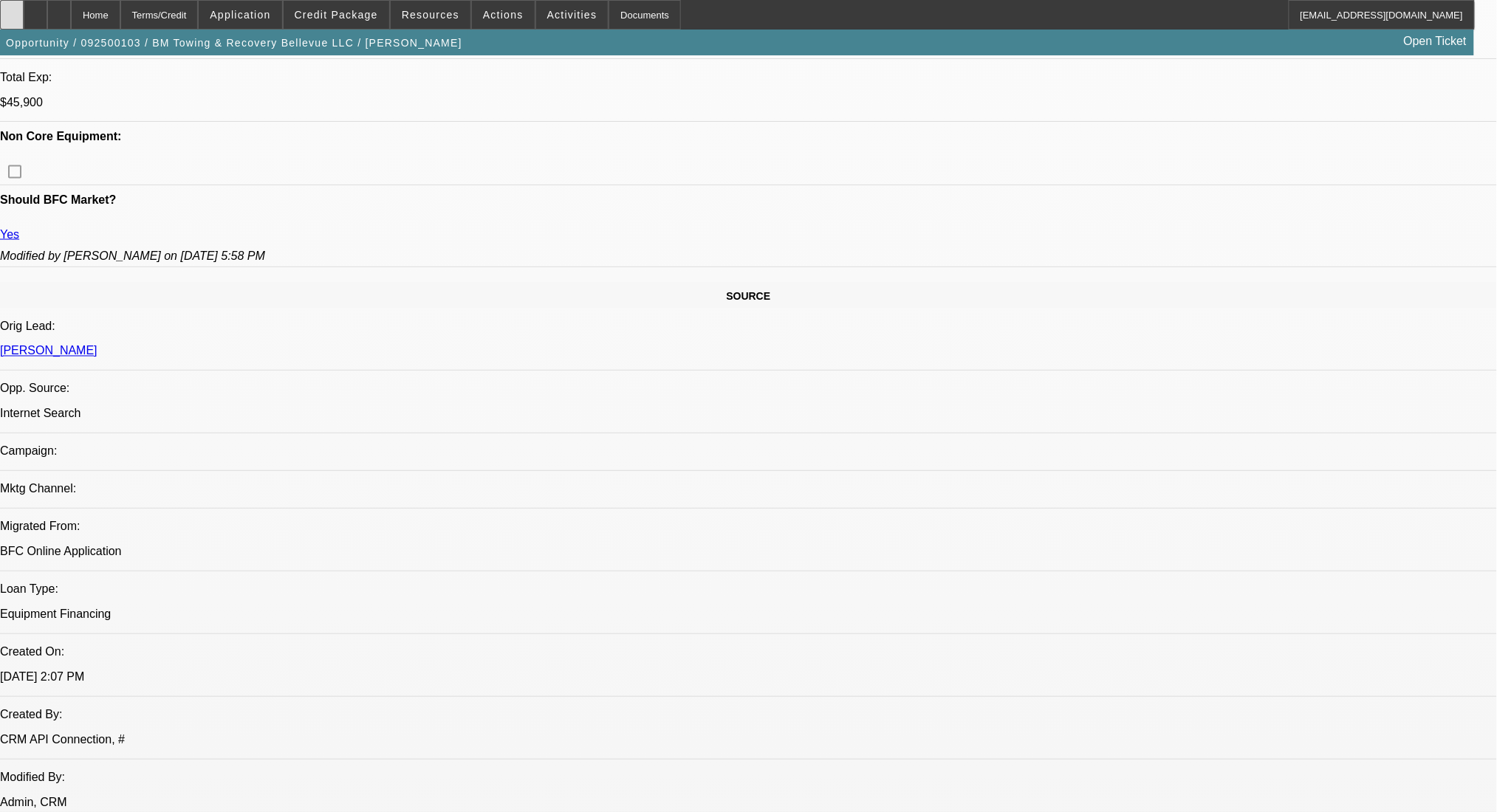
click at [12, 10] on icon at bounding box center [12, 10] width 0 height 0
click at [71, 10] on div at bounding box center [59, 14] width 23 height 30
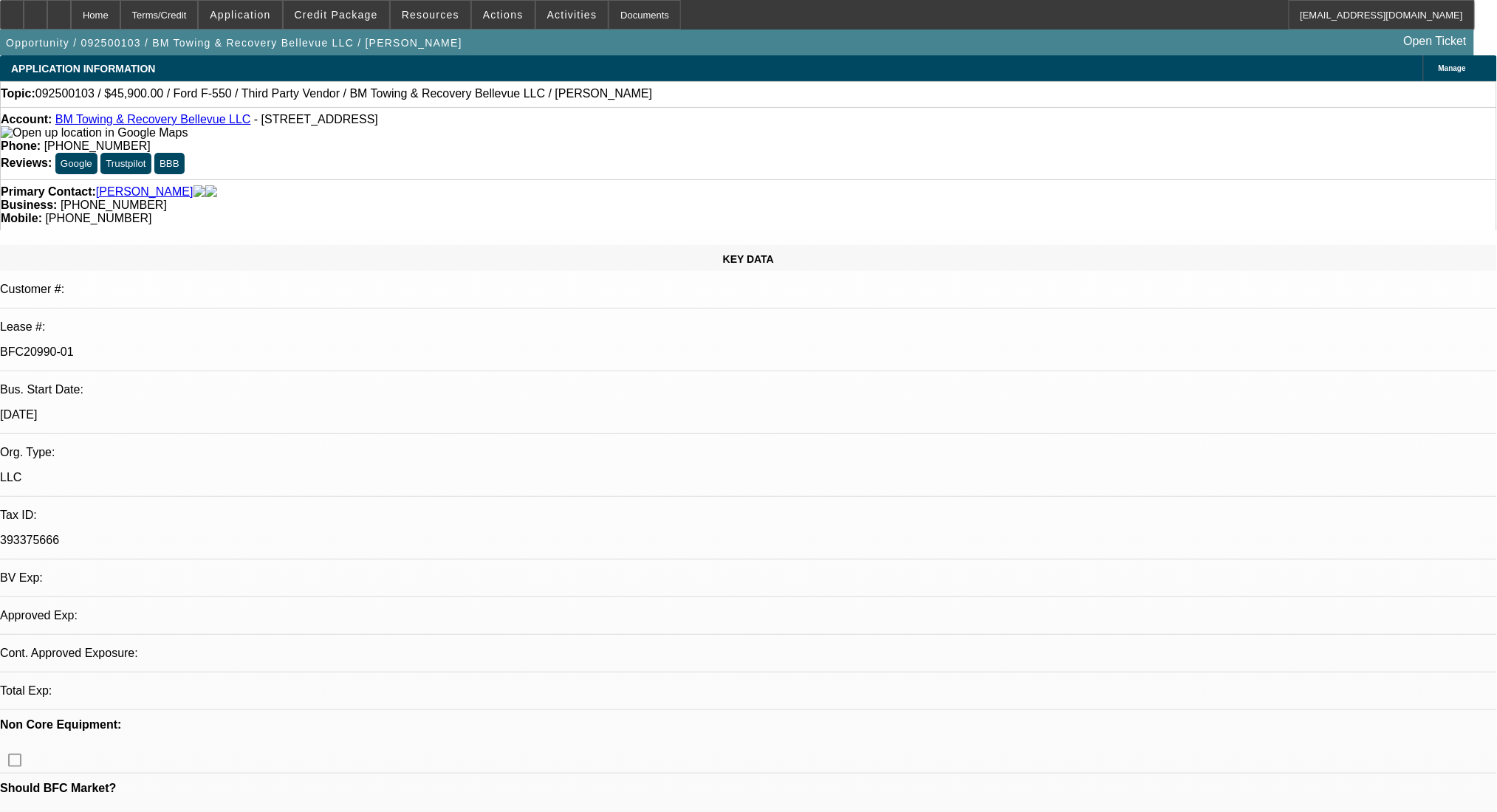
select select "0.15"
select select "2"
select select "0.1"
select select "4"
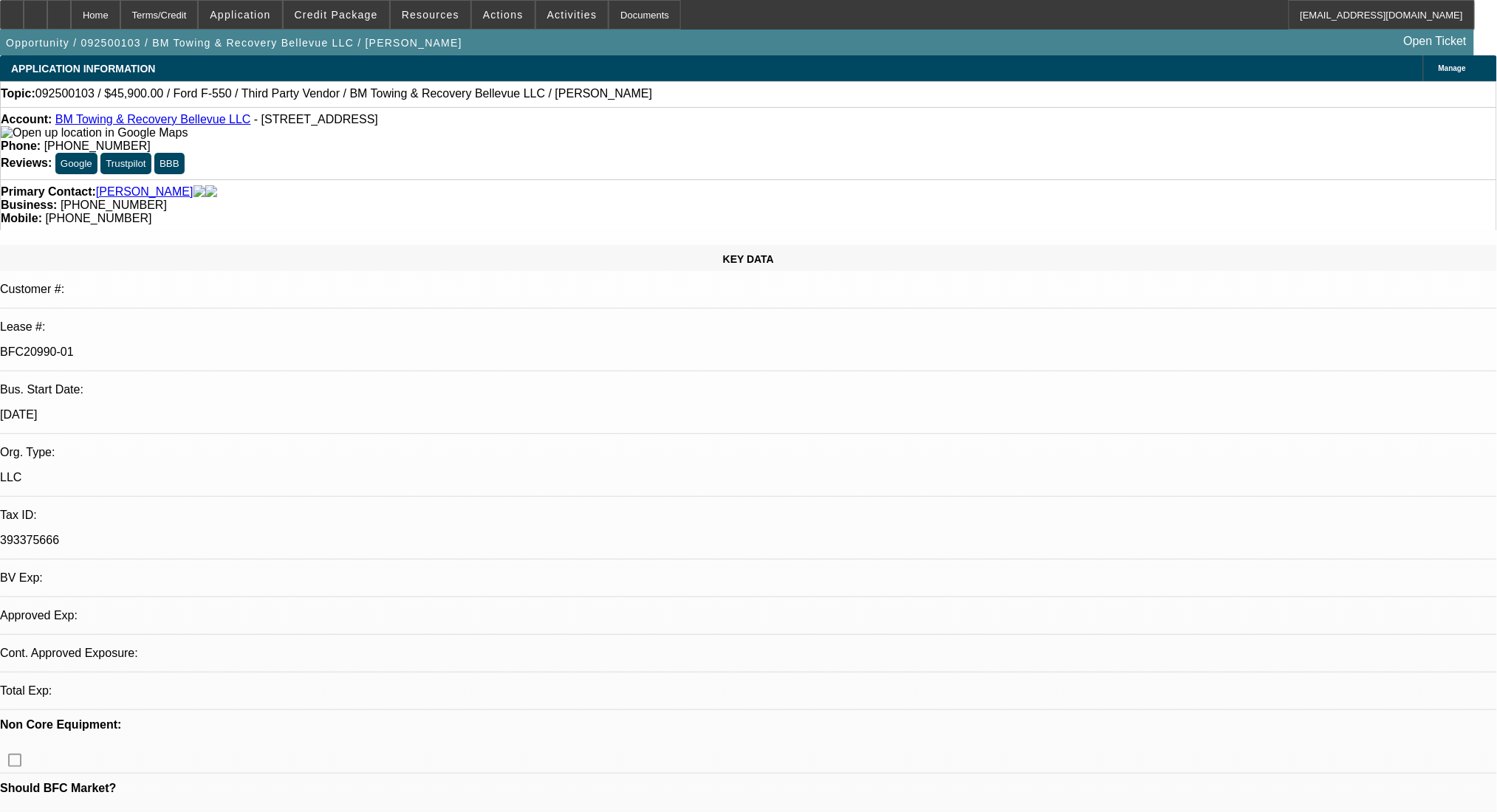
select select "0"
select select "2"
select select "0.1"
select select "4"
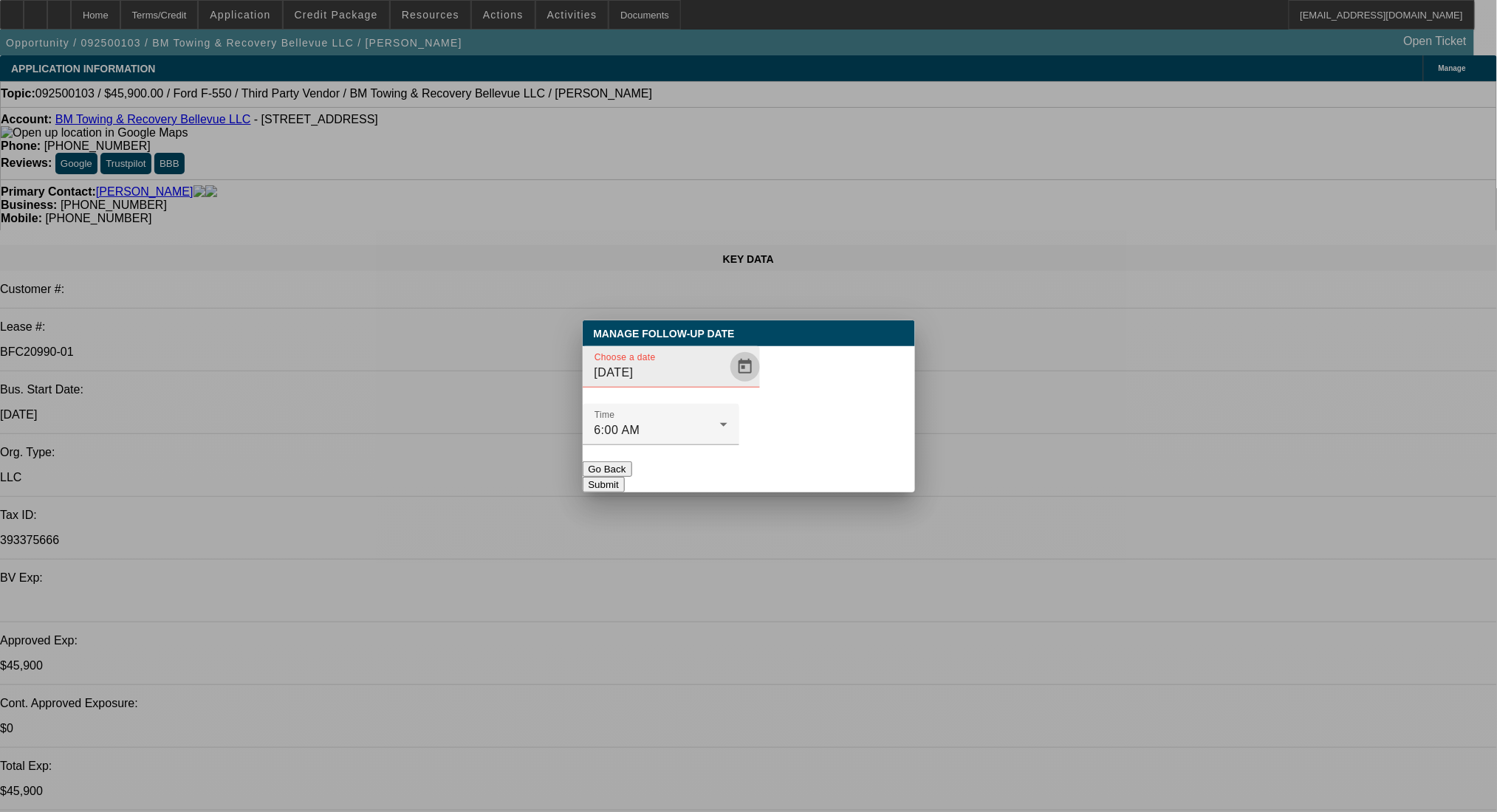
click at [728, 385] on span "Open calendar" at bounding box center [745, 367] width 35 height 35
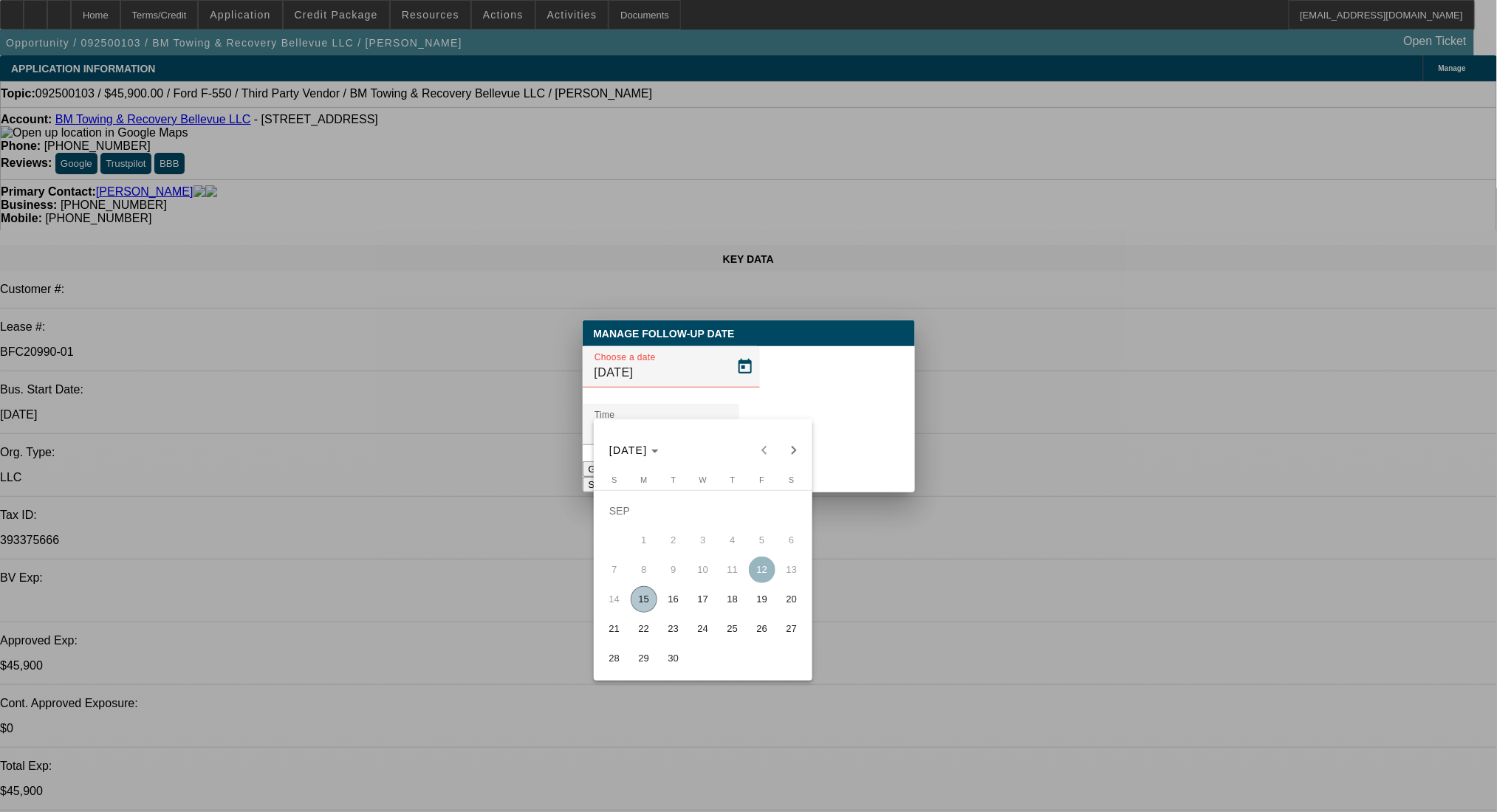
click at [707, 600] on span "17" at bounding box center [703, 599] width 27 height 27
type input "9/17/2025"
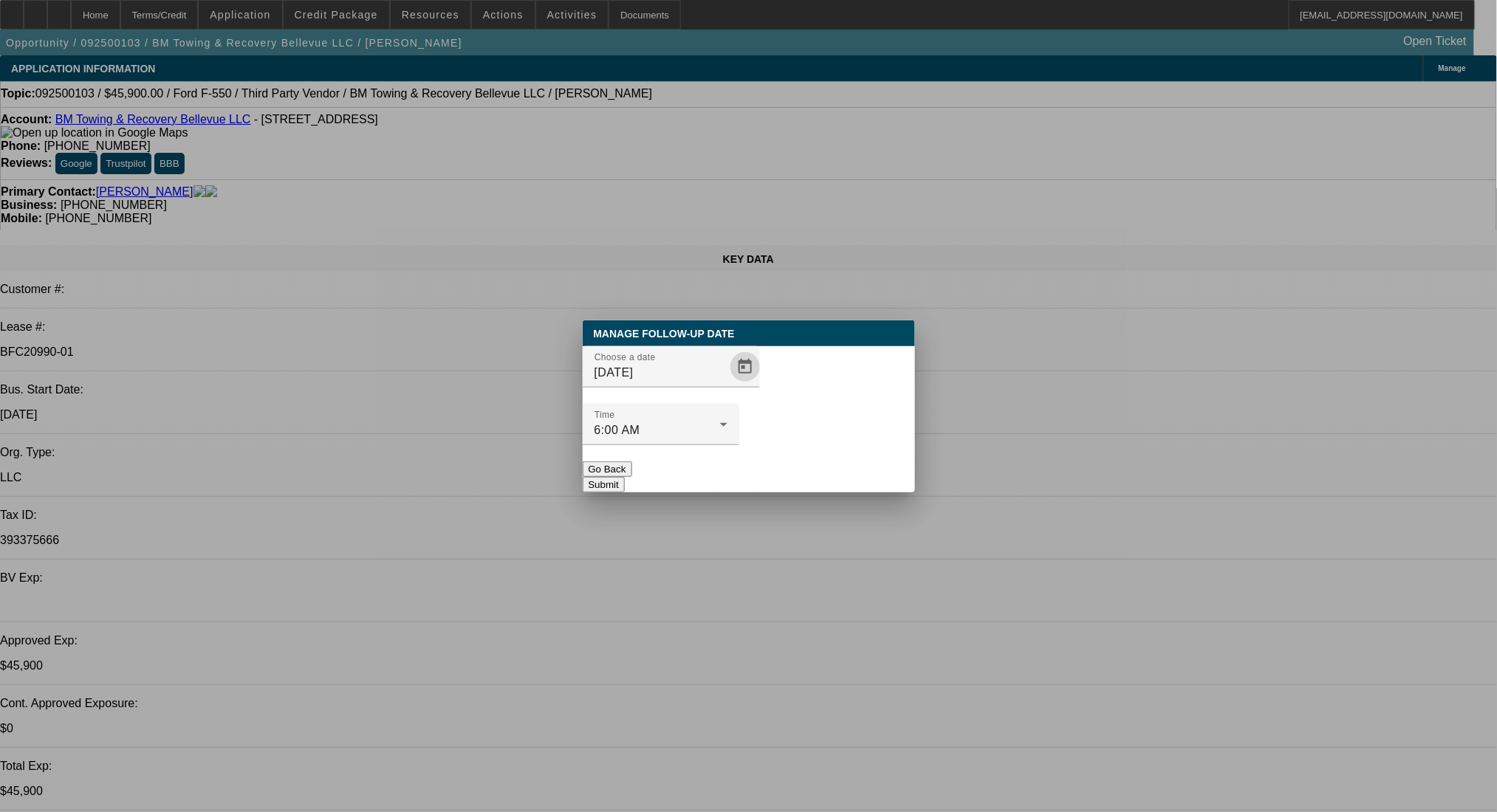
click at [625, 477] on button "Submit" at bounding box center [604, 484] width 42 height 15
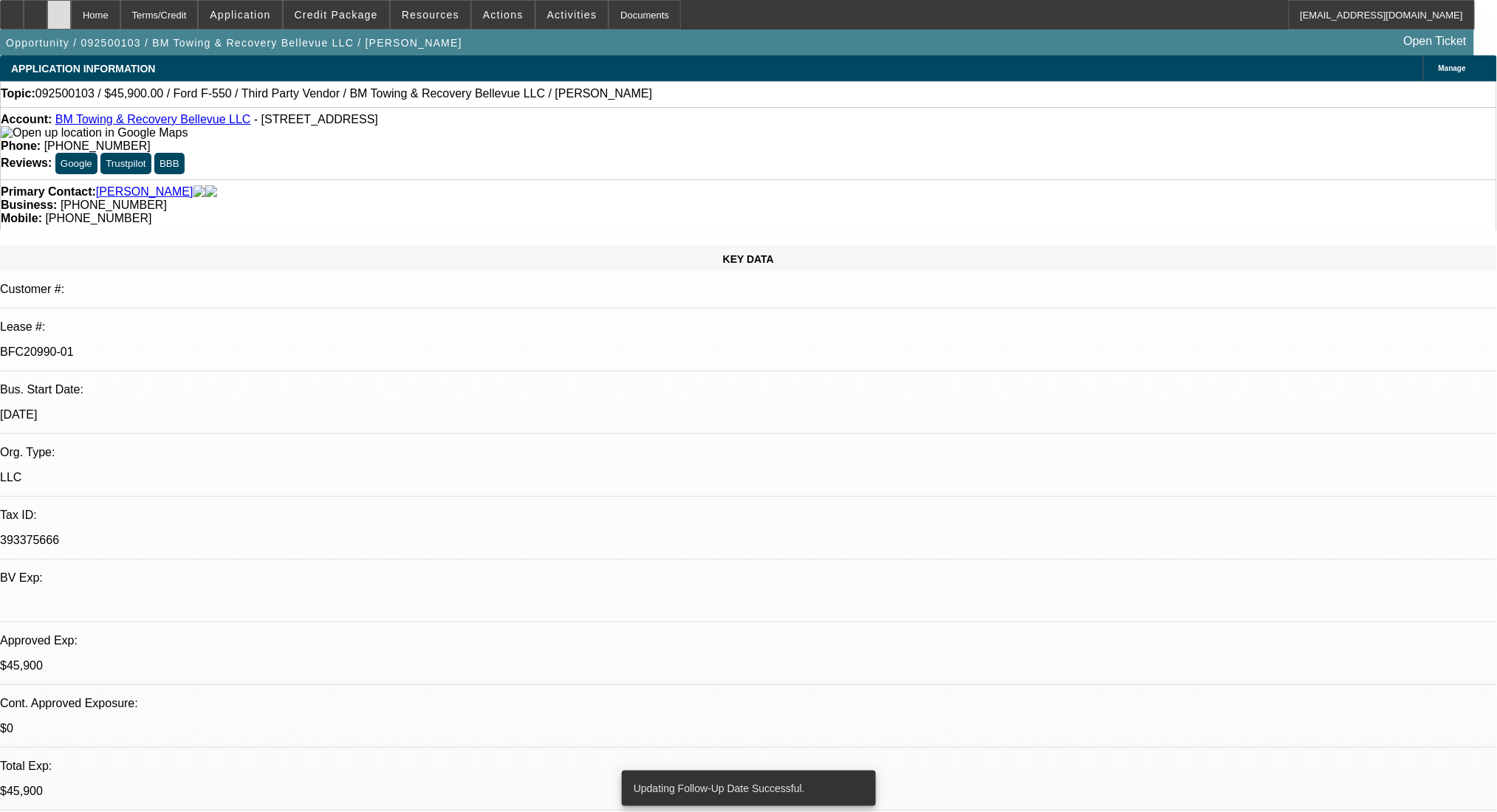
click at [59, 10] on icon at bounding box center [59, 10] width 0 height 0
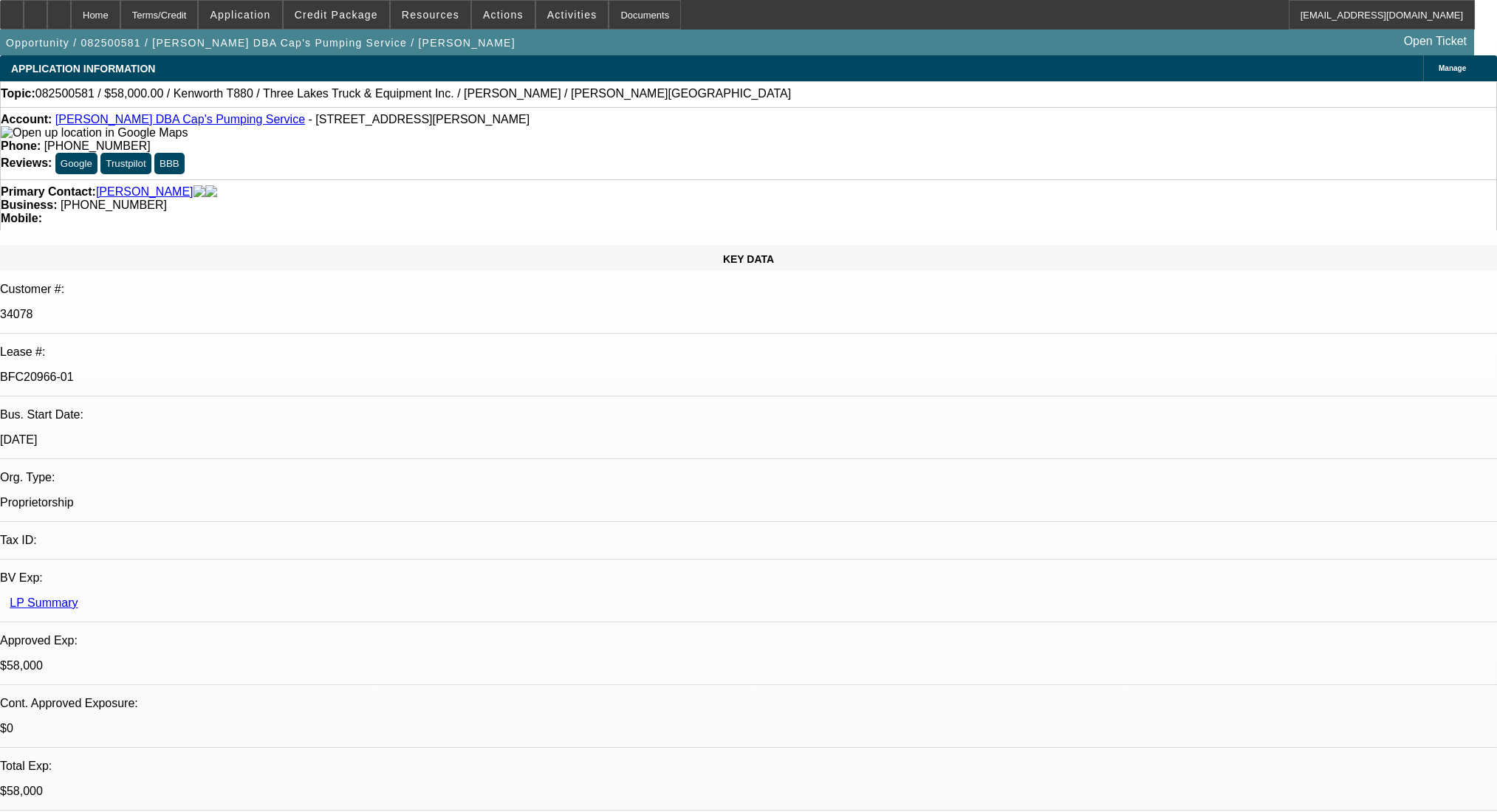
select select "0"
select select "9"
select select "0"
select select "6"
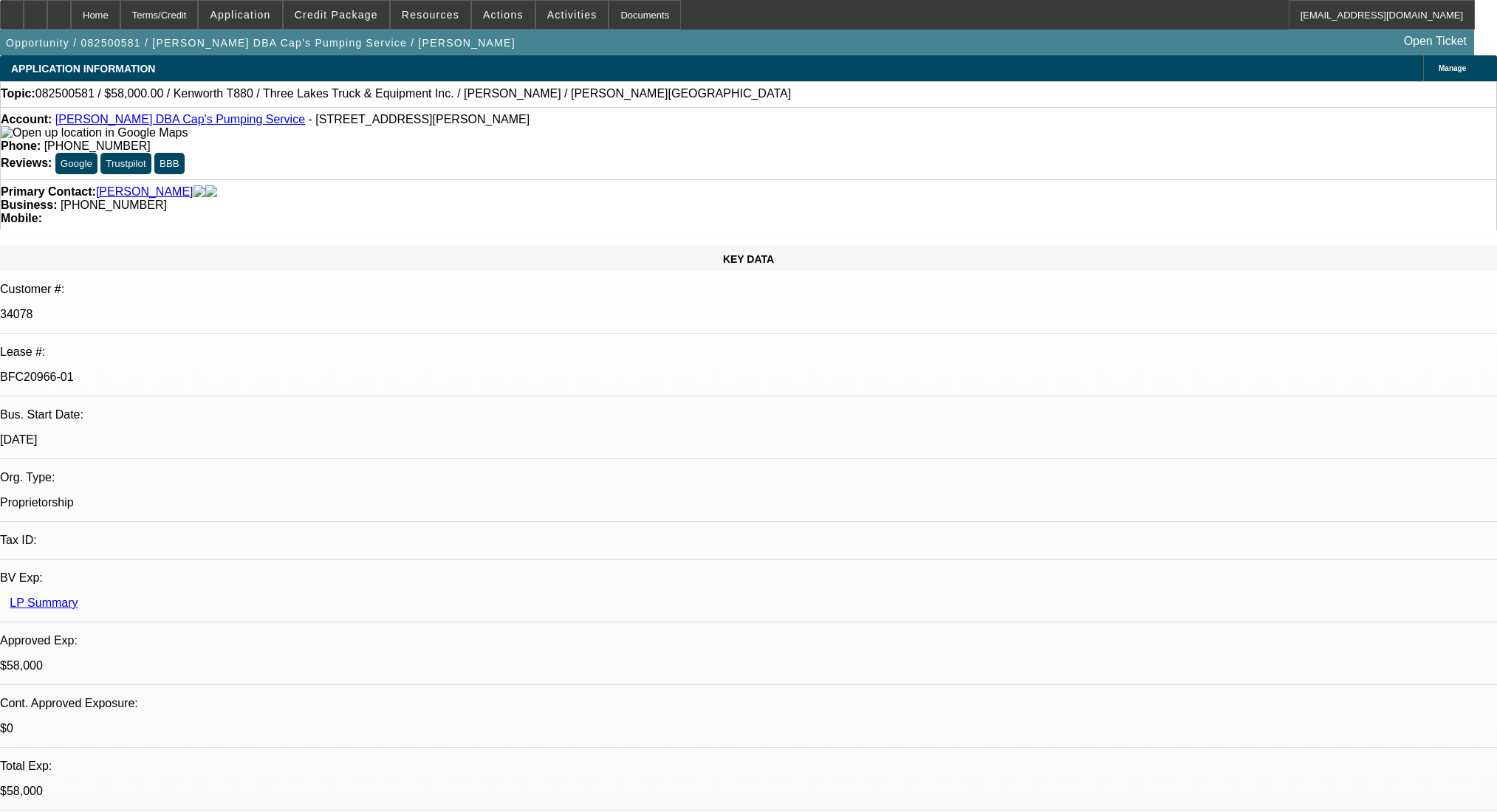
select select "0"
select select "9"
select select "0"
select select "6"
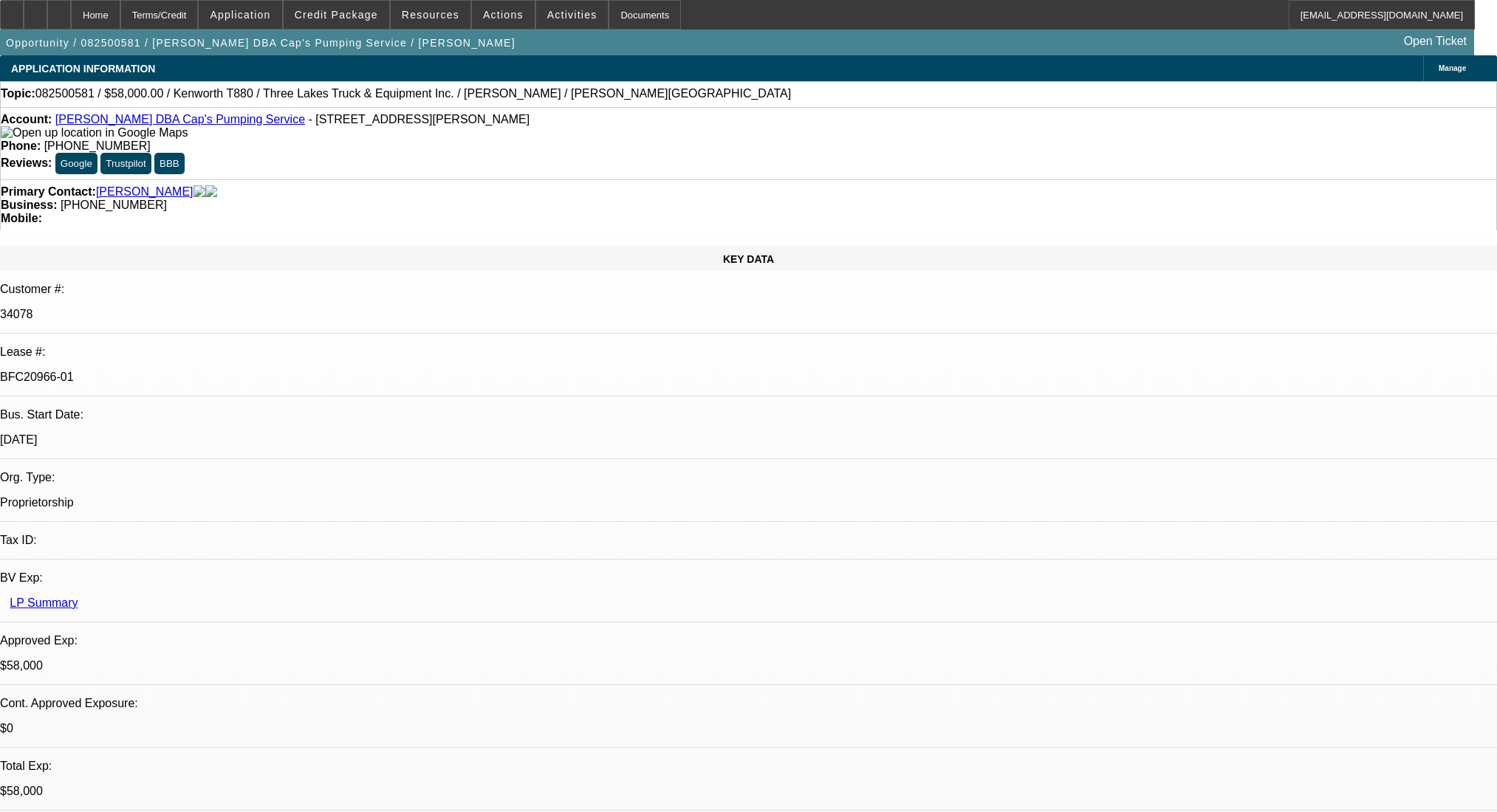
select select "0"
select select "9"
select select "0.1"
select select "4"
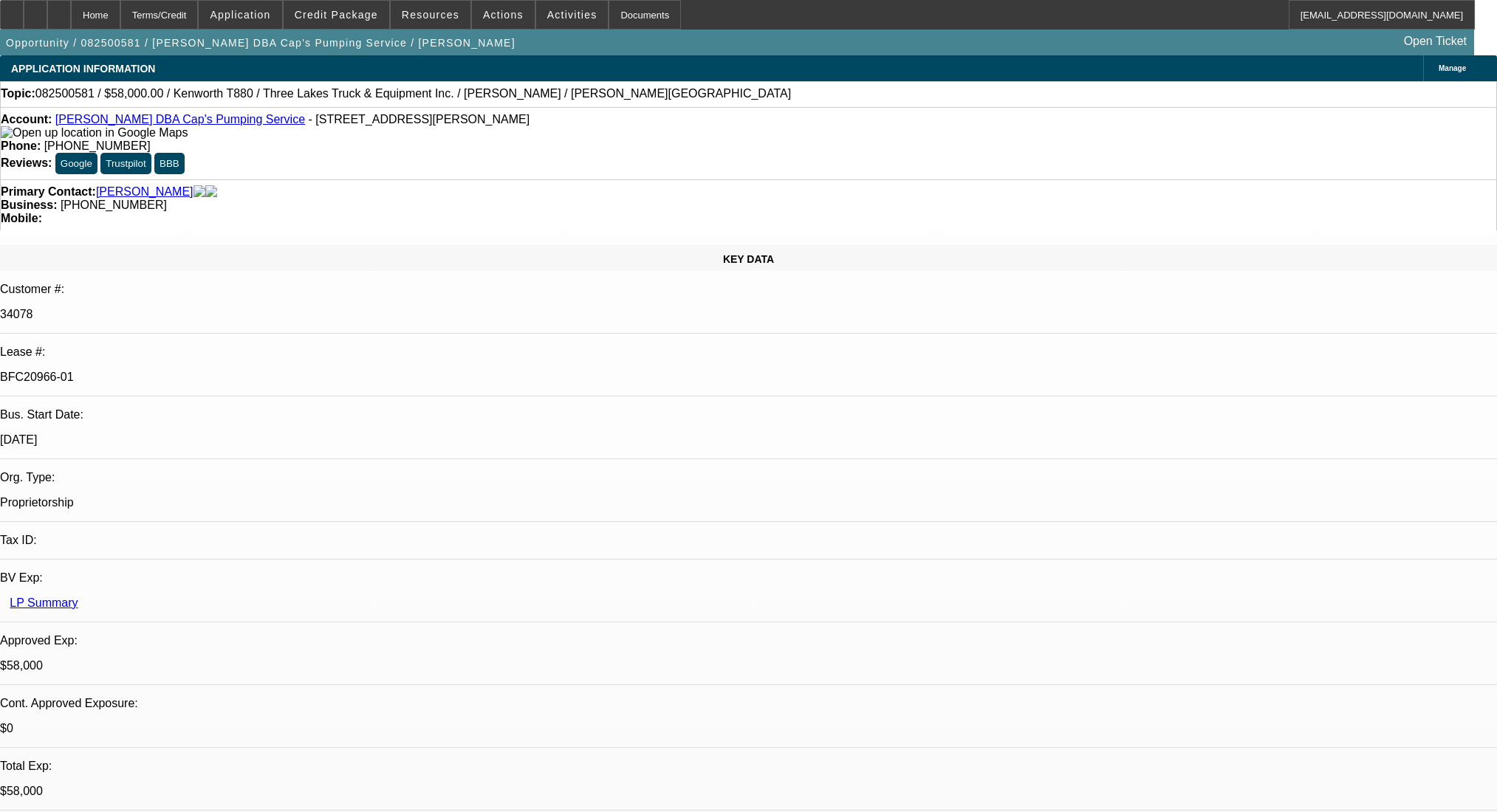
select select "0"
select select "0.1"
select select "4"
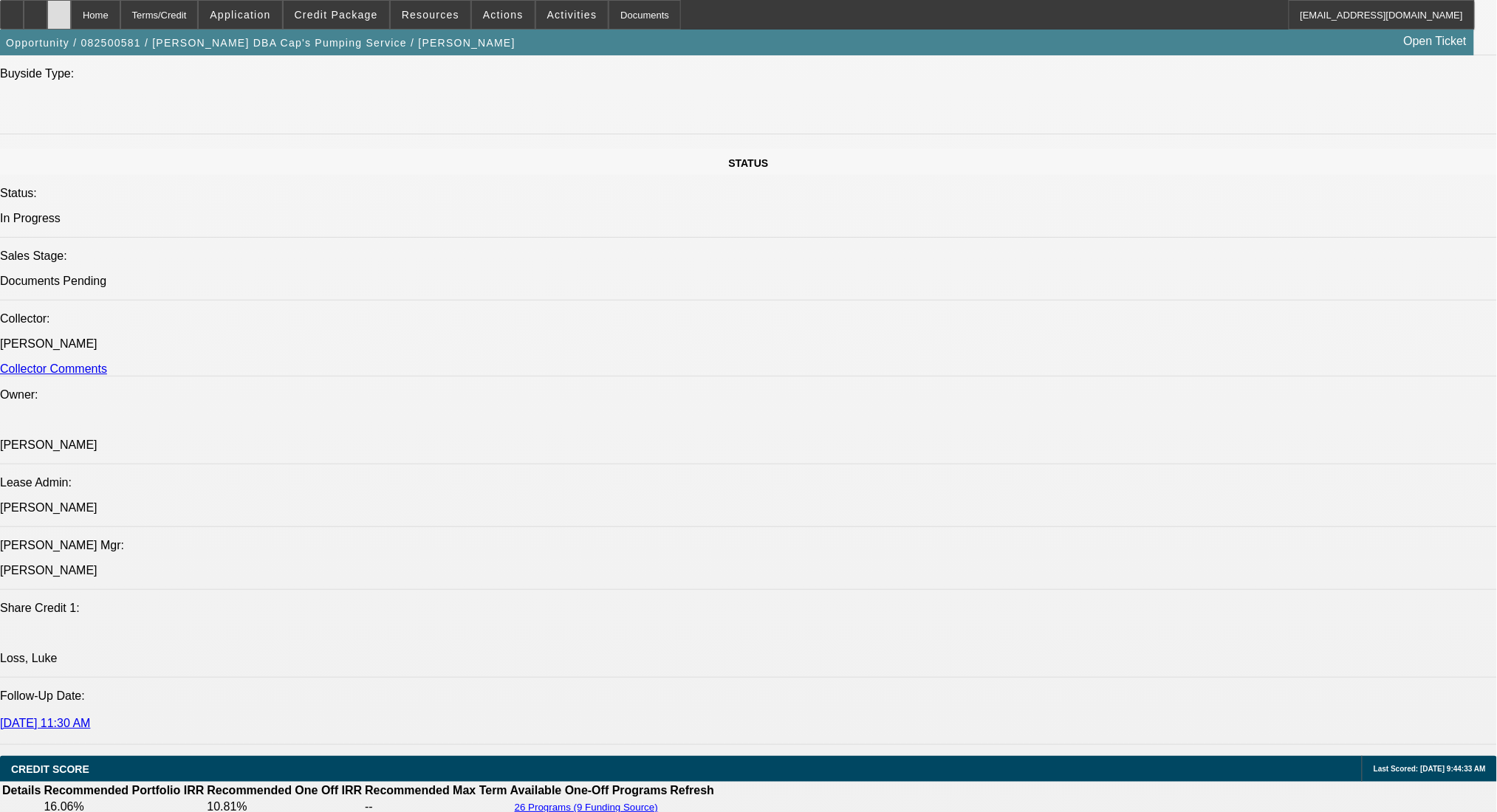
click at [71, 6] on div at bounding box center [59, 14] width 23 height 30
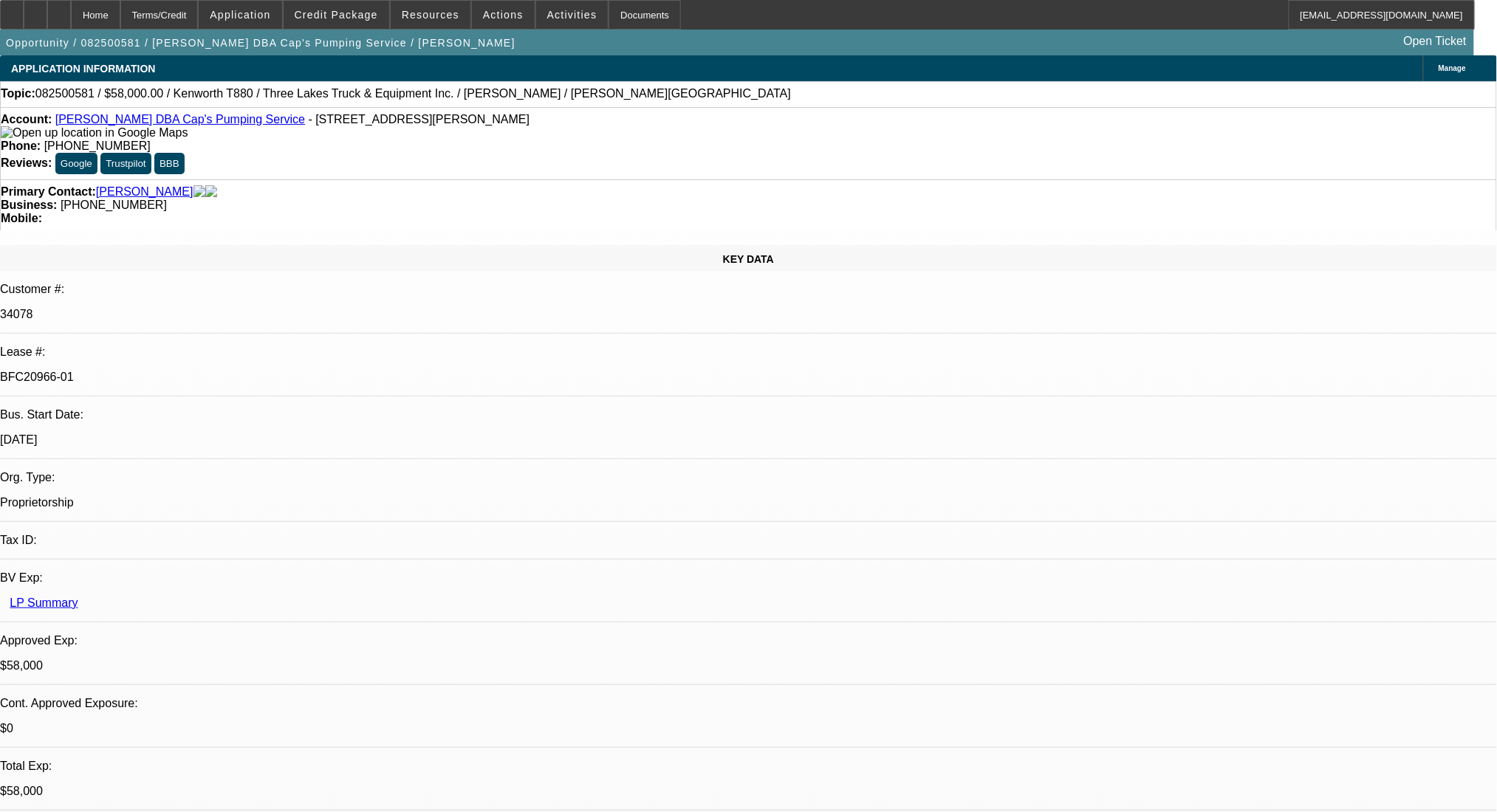
select select "0"
select select "9"
select select "0"
select select "6"
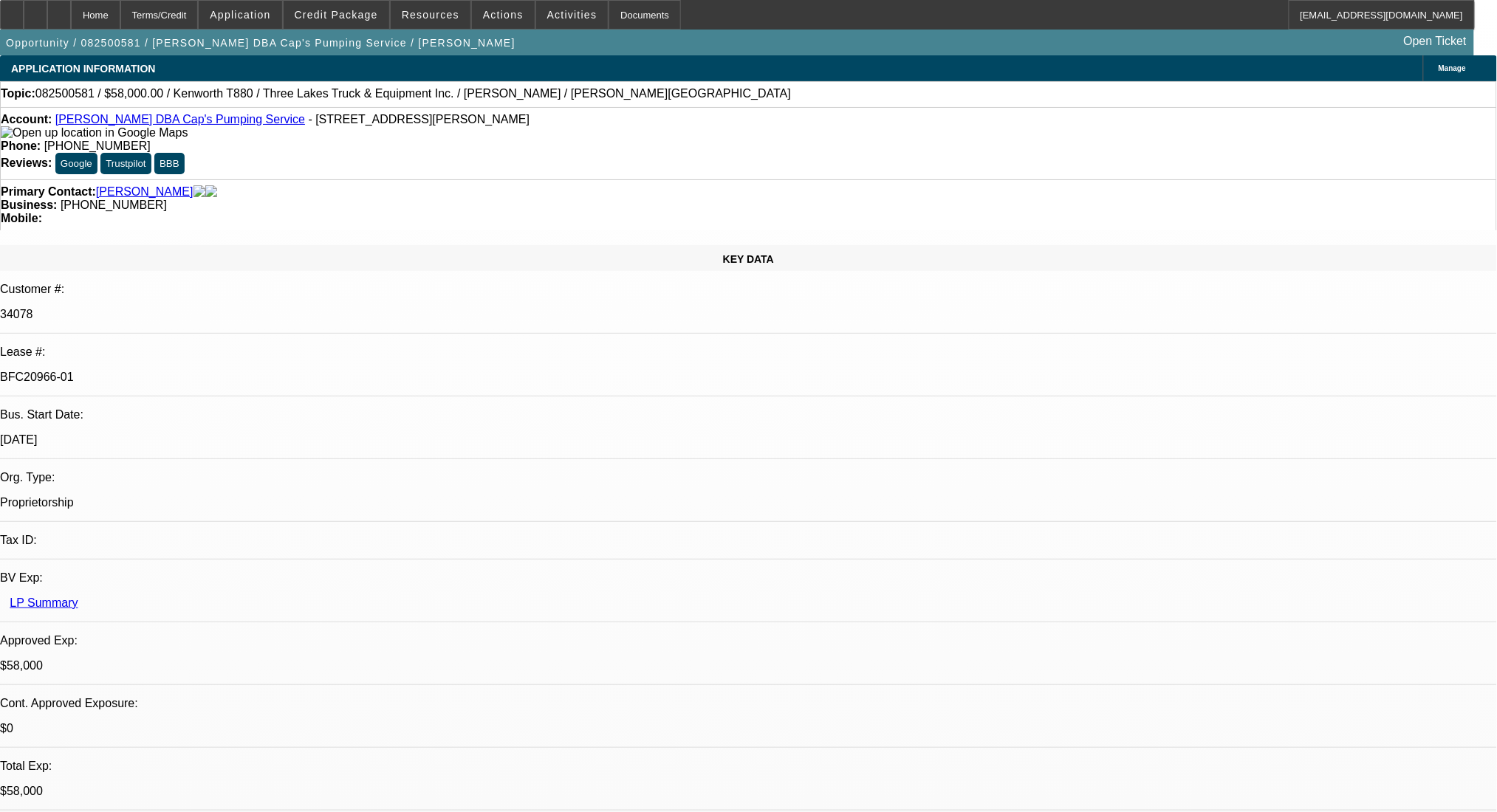
select select "0"
select select "9"
select select "0"
select select "6"
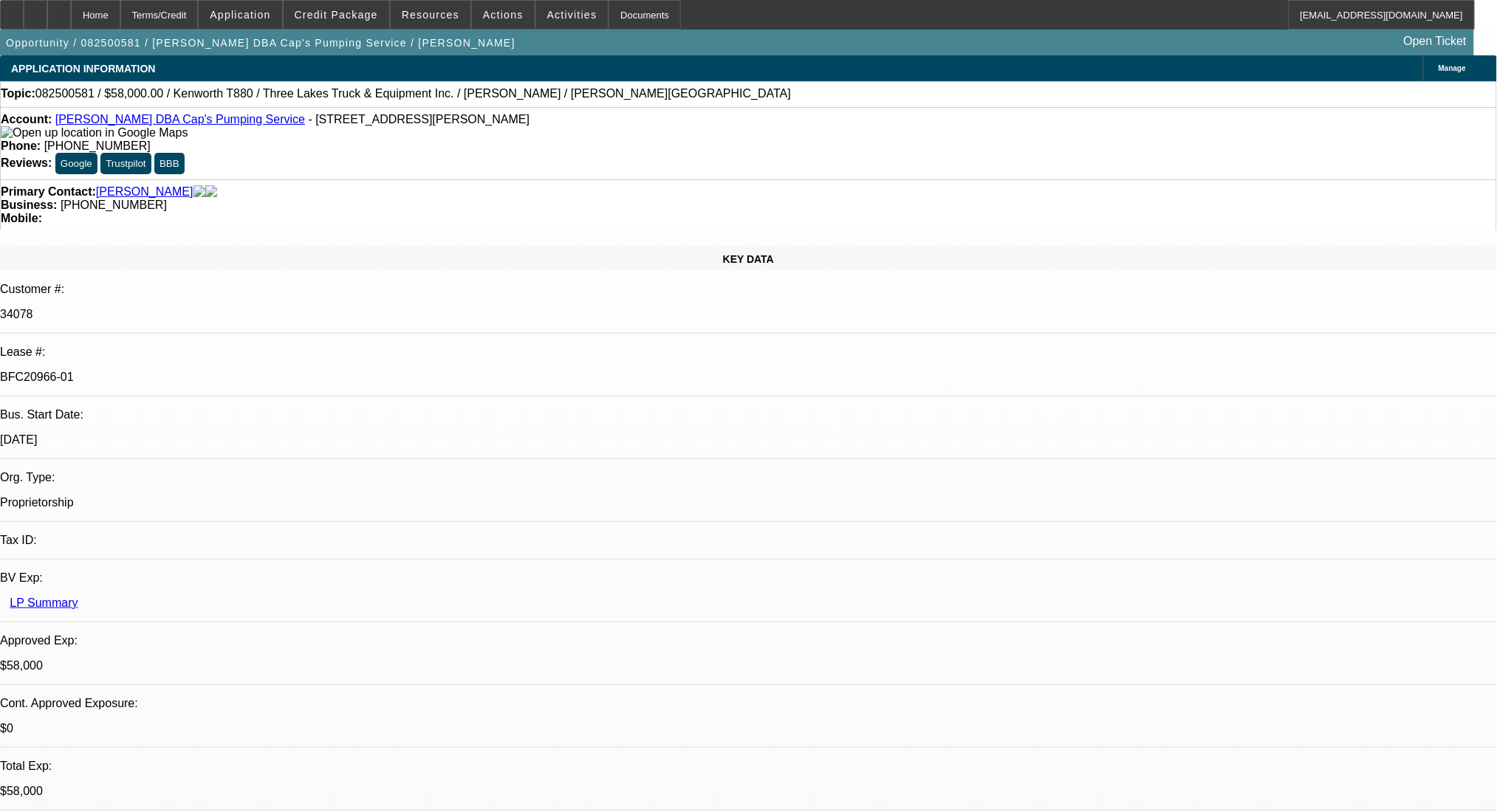
select select "0"
select select "9"
select select "0.1"
select select "4"
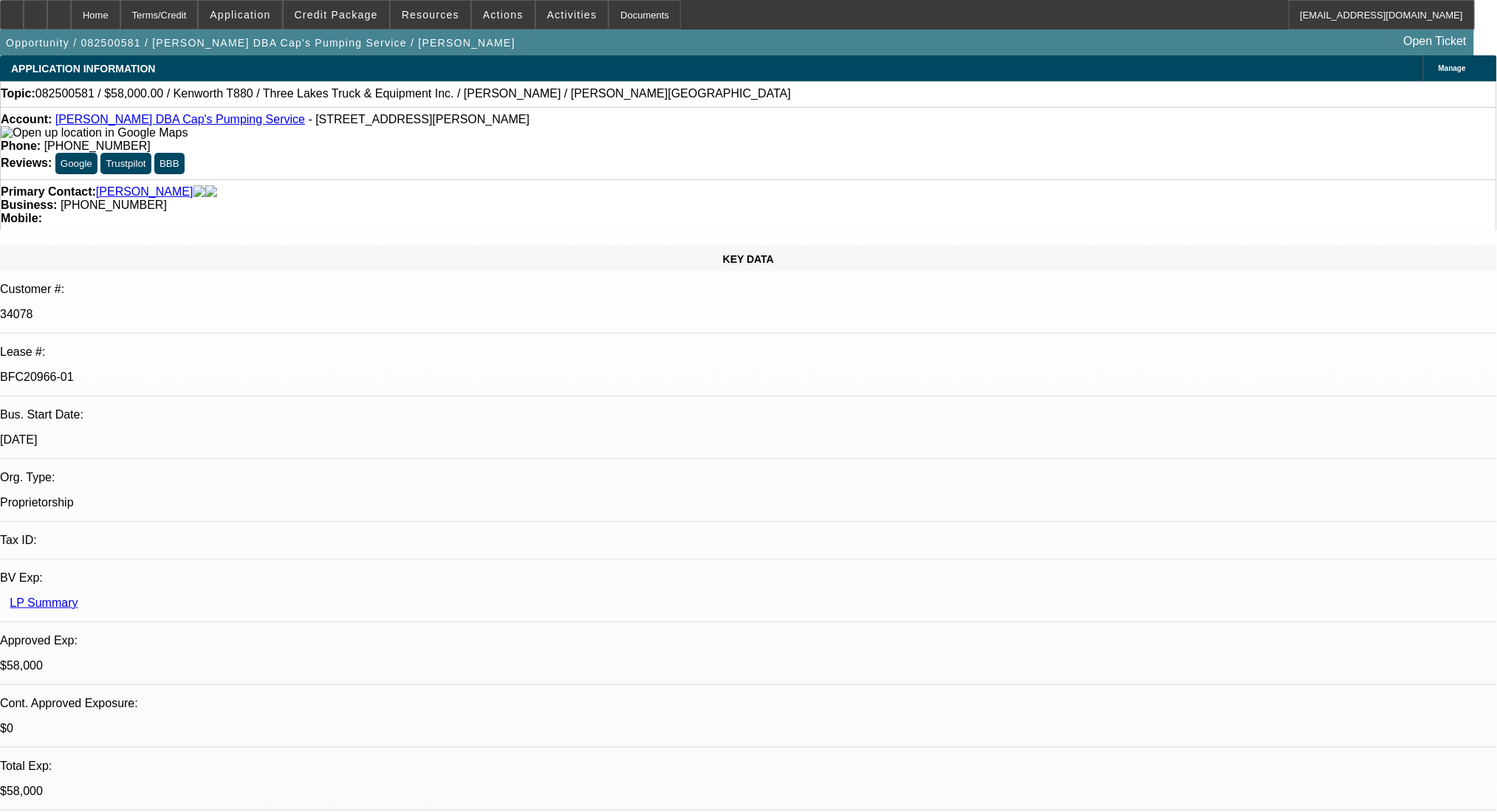
select select "0"
select select "0.1"
select select "4"
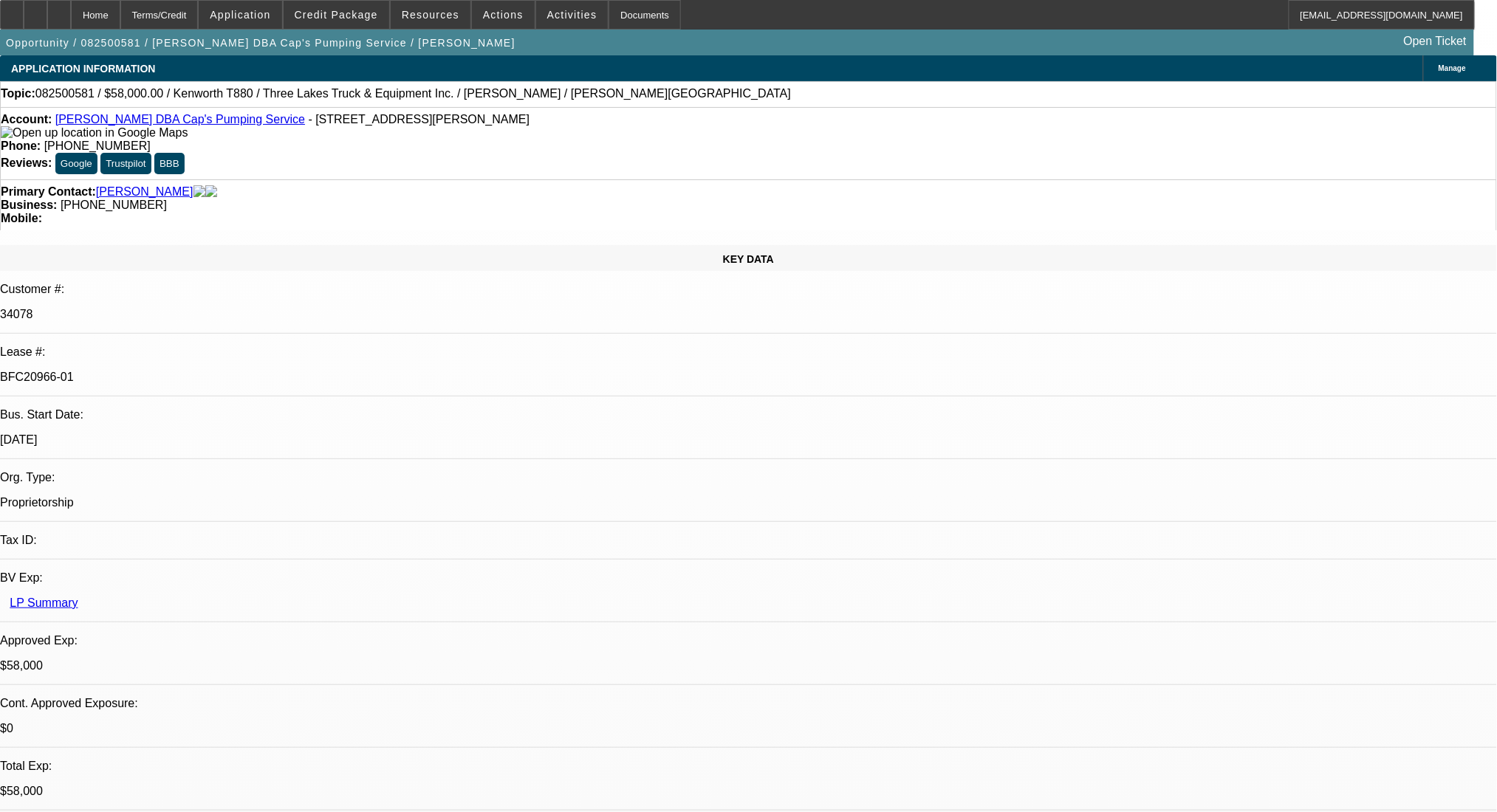
click at [1145, 166] on button "reply Reply" at bounding box center [1150, 156] width 93 height 35
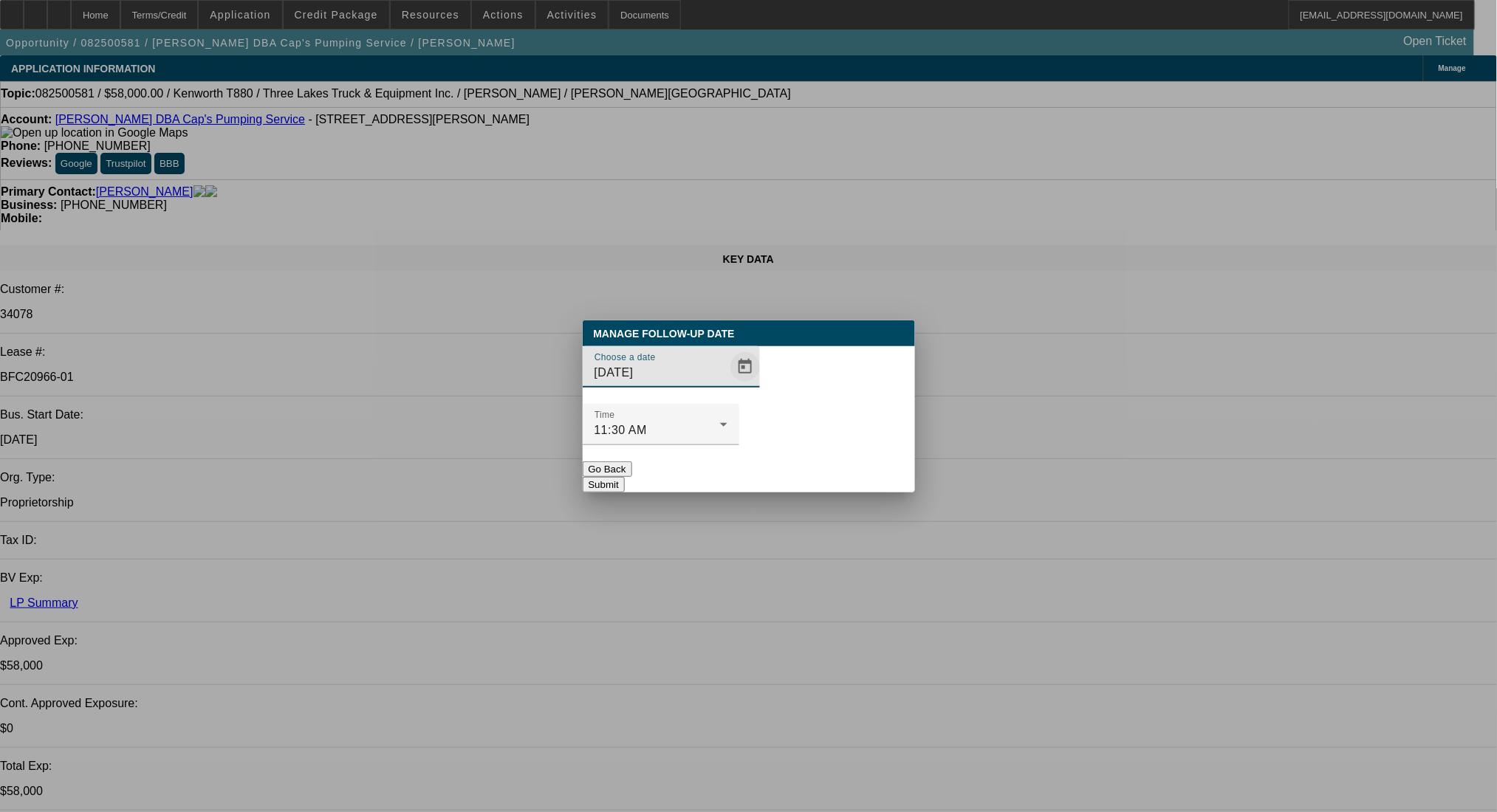
click at [737, 385] on span "Open calendar" at bounding box center [745, 367] width 35 height 35
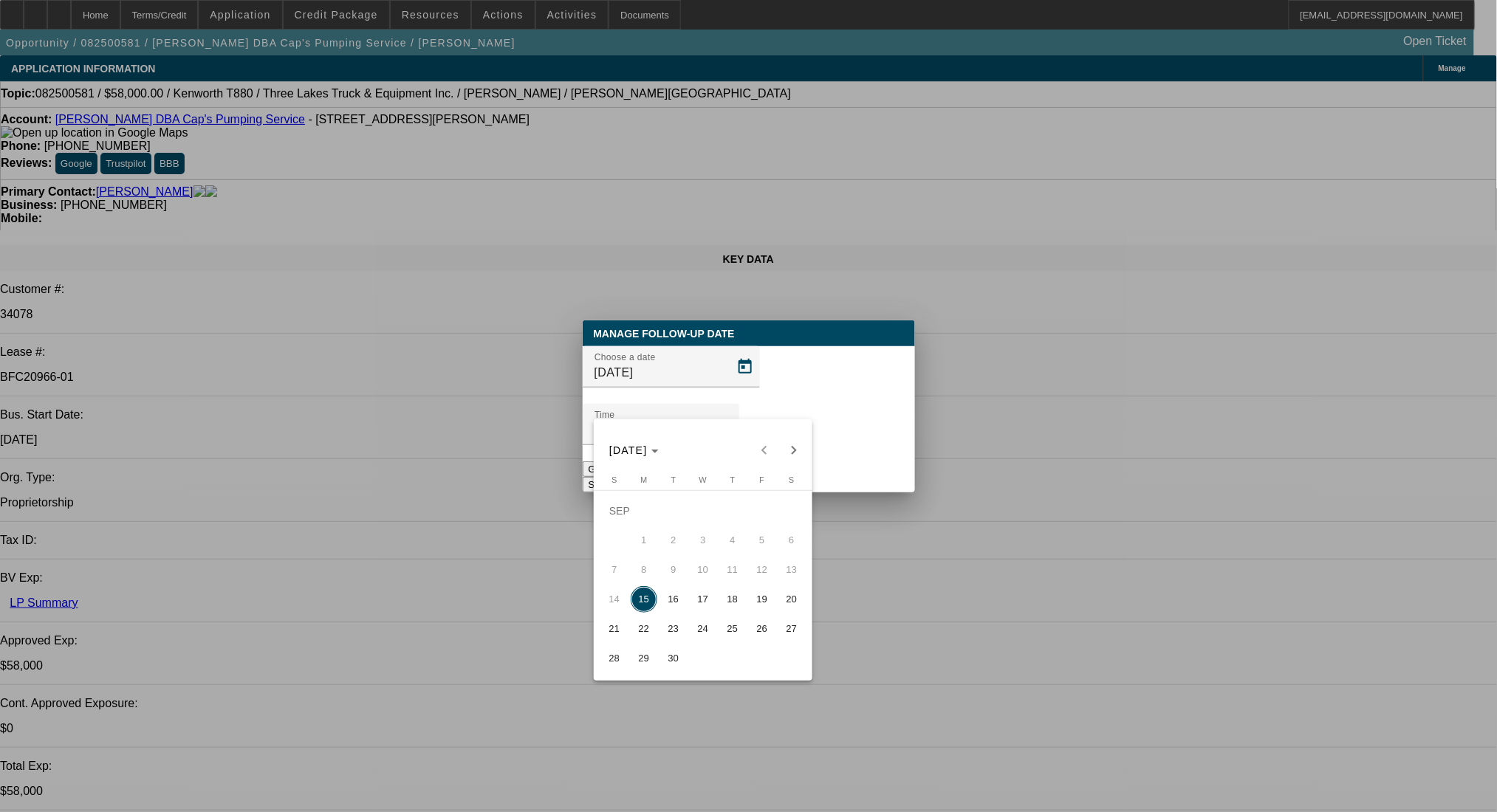
click at [695, 603] on span "17" at bounding box center [703, 599] width 27 height 27
type input "9/17/2025"
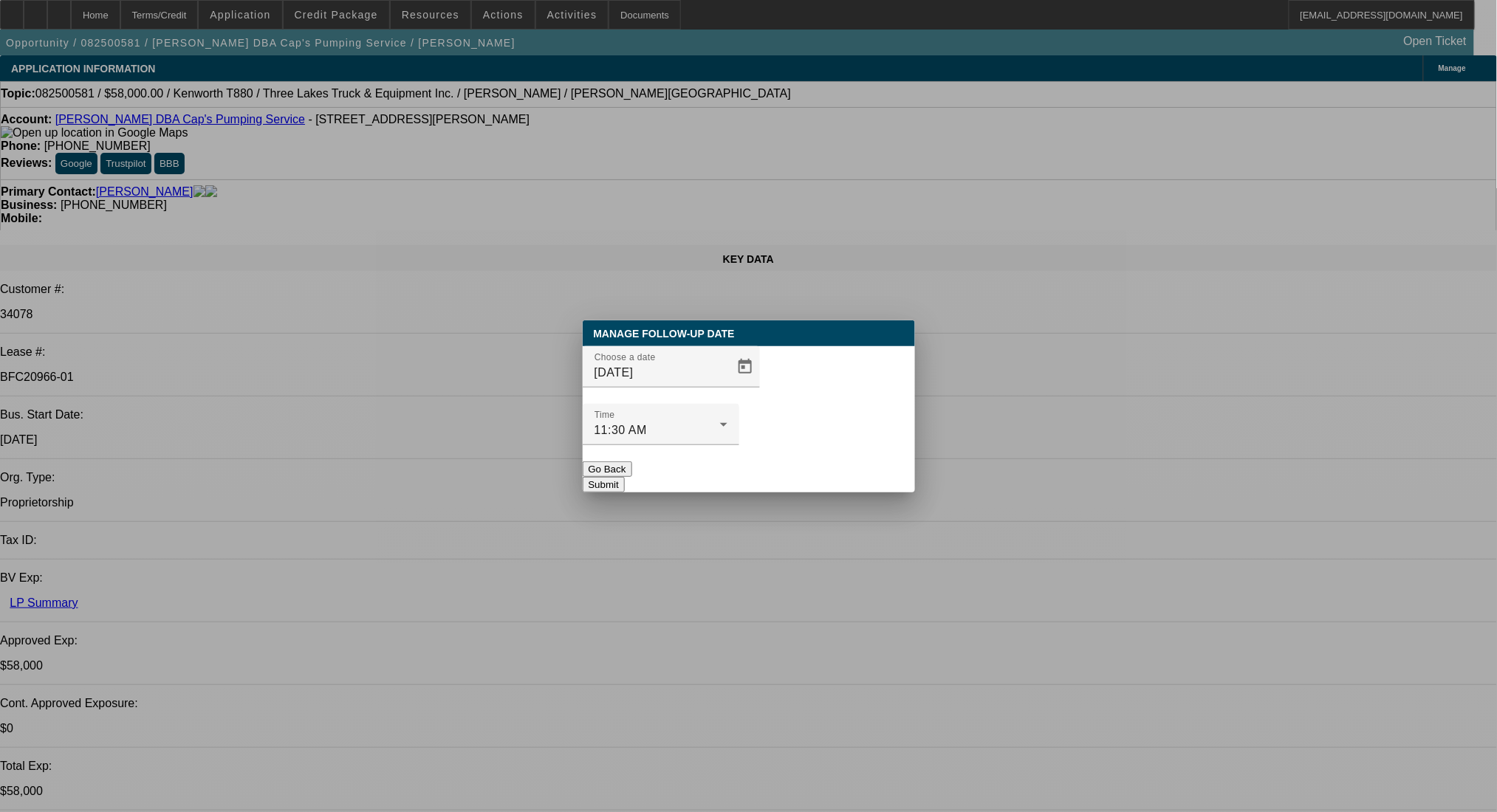
click at [625, 477] on button "Submit" at bounding box center [604, 484] width 42 height 15
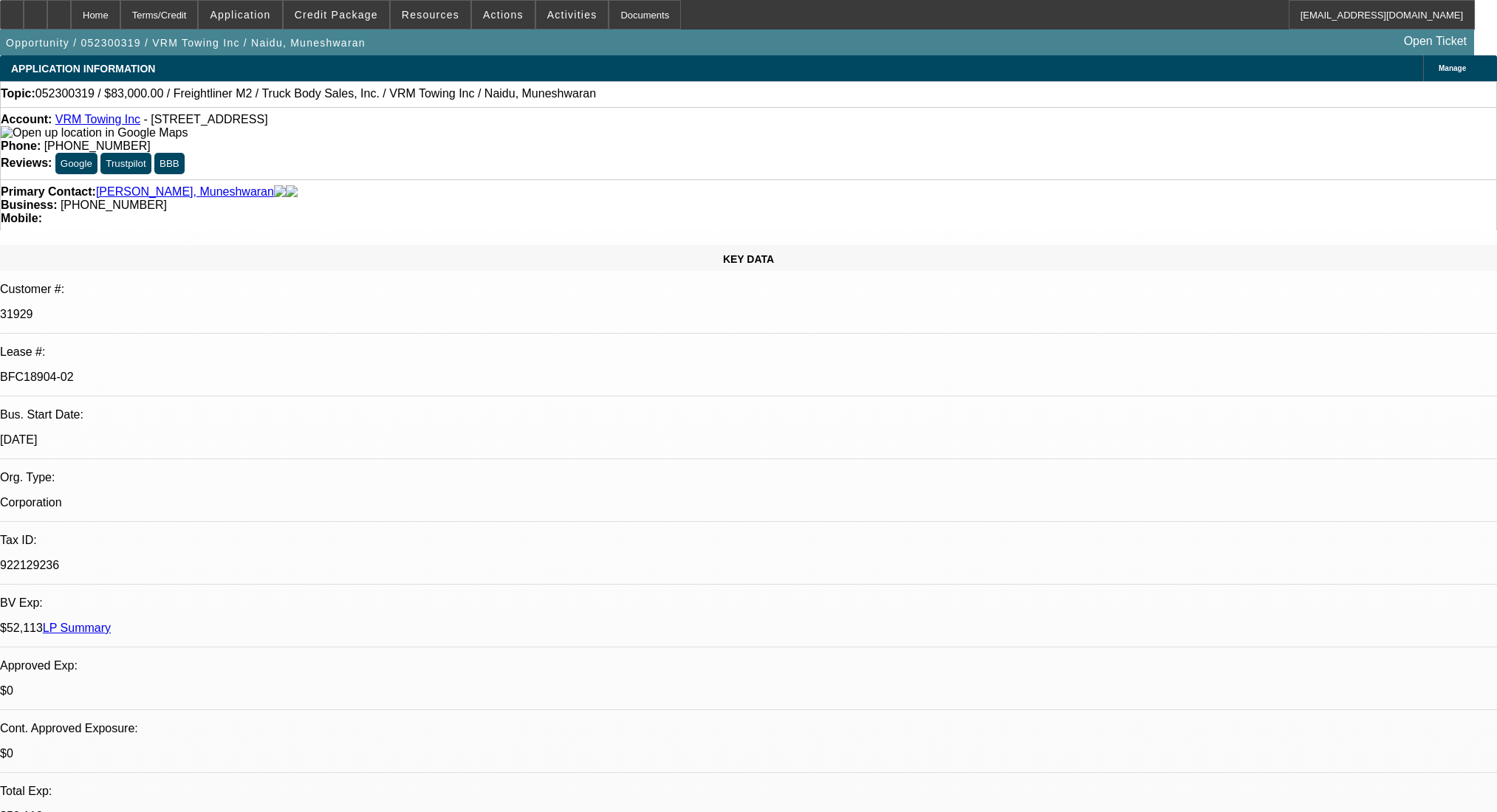
select select "0"
select select "2"
select select "0.1"
select select "4"
select select "0"
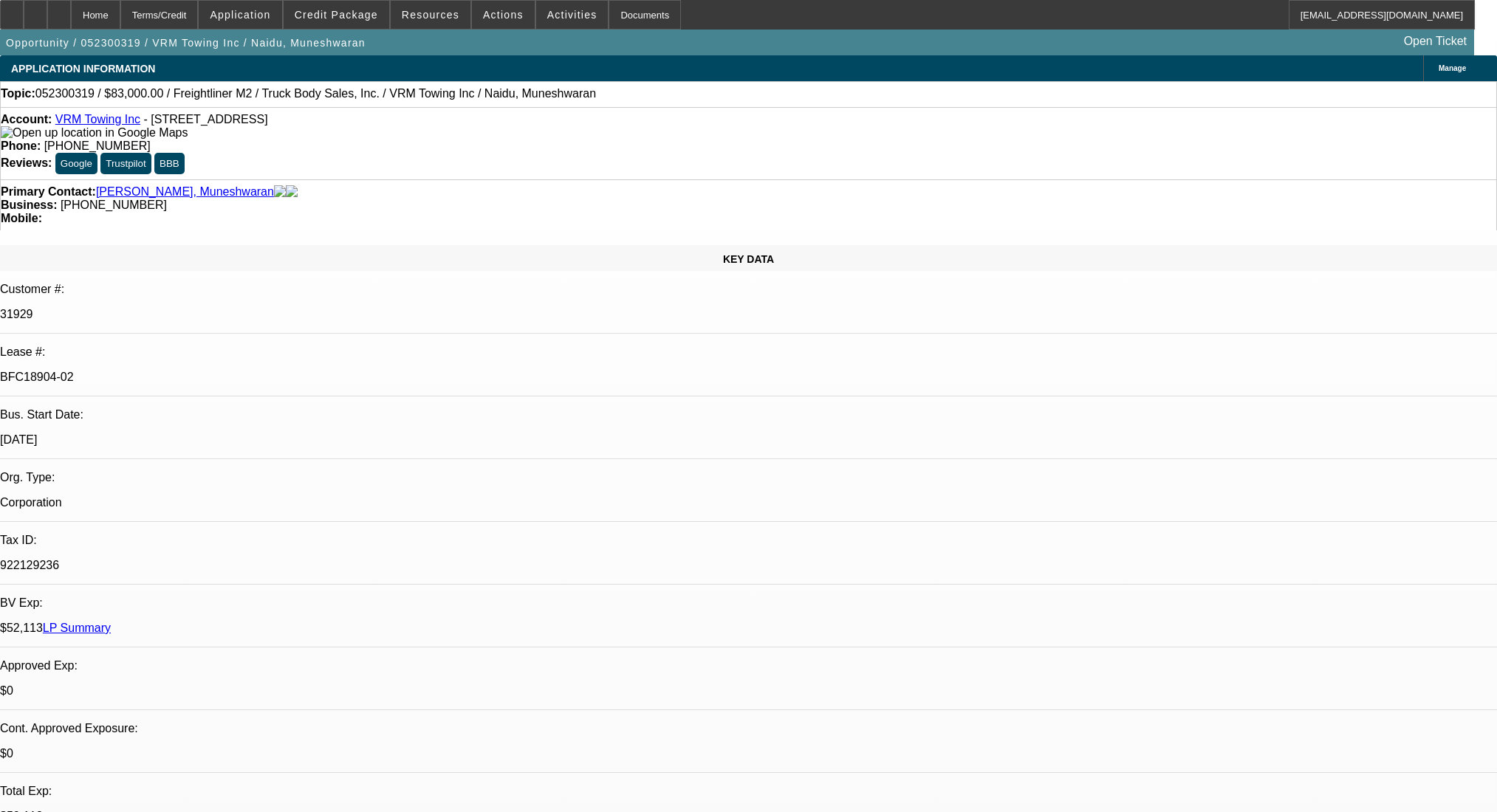
select select "2"
select select "0.1"
select select "4"
select select "0"
select select "2"
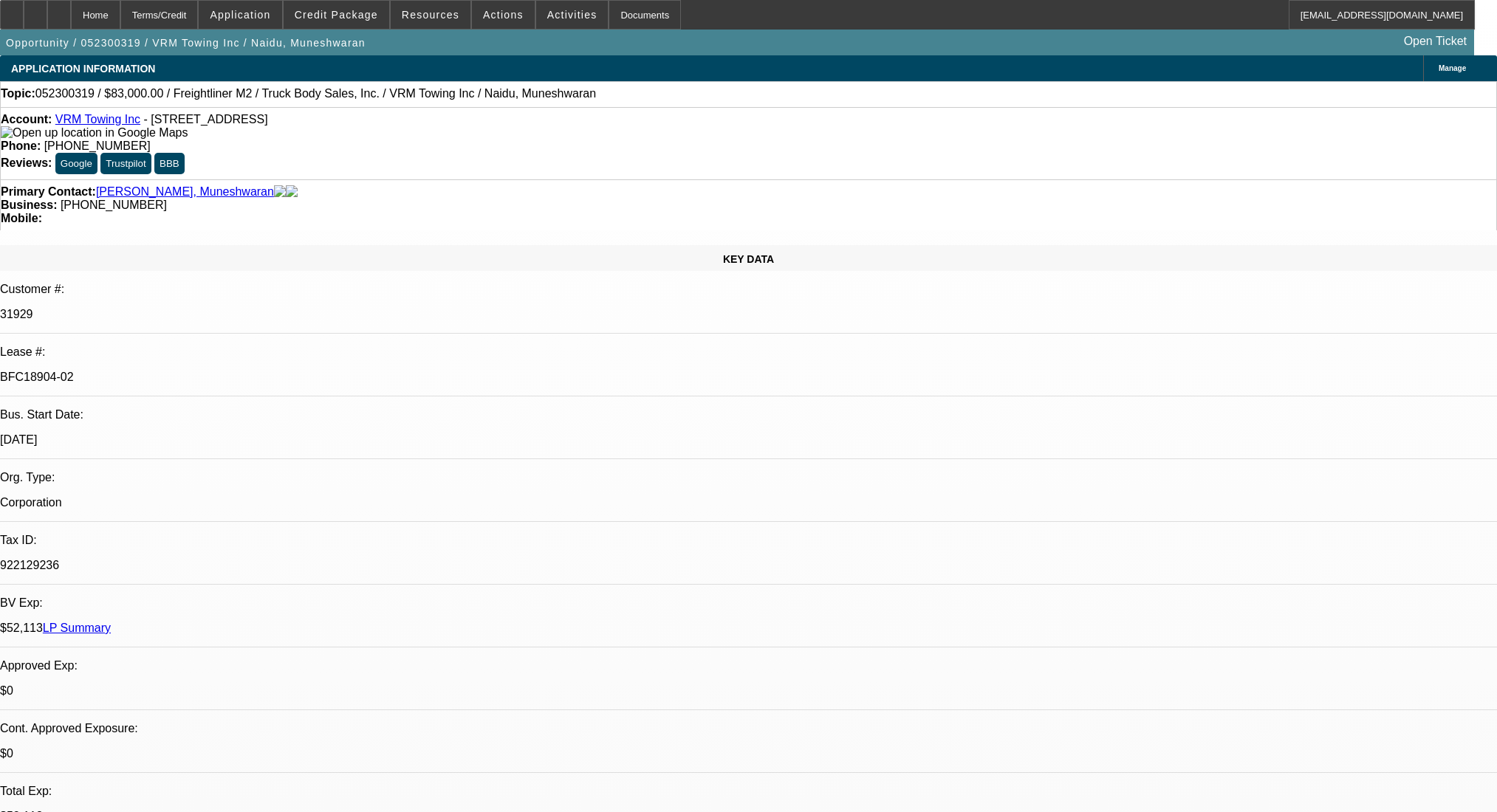
select select "0.1"
select select "4"
select select "0"
select select "2"
select select "0.1"
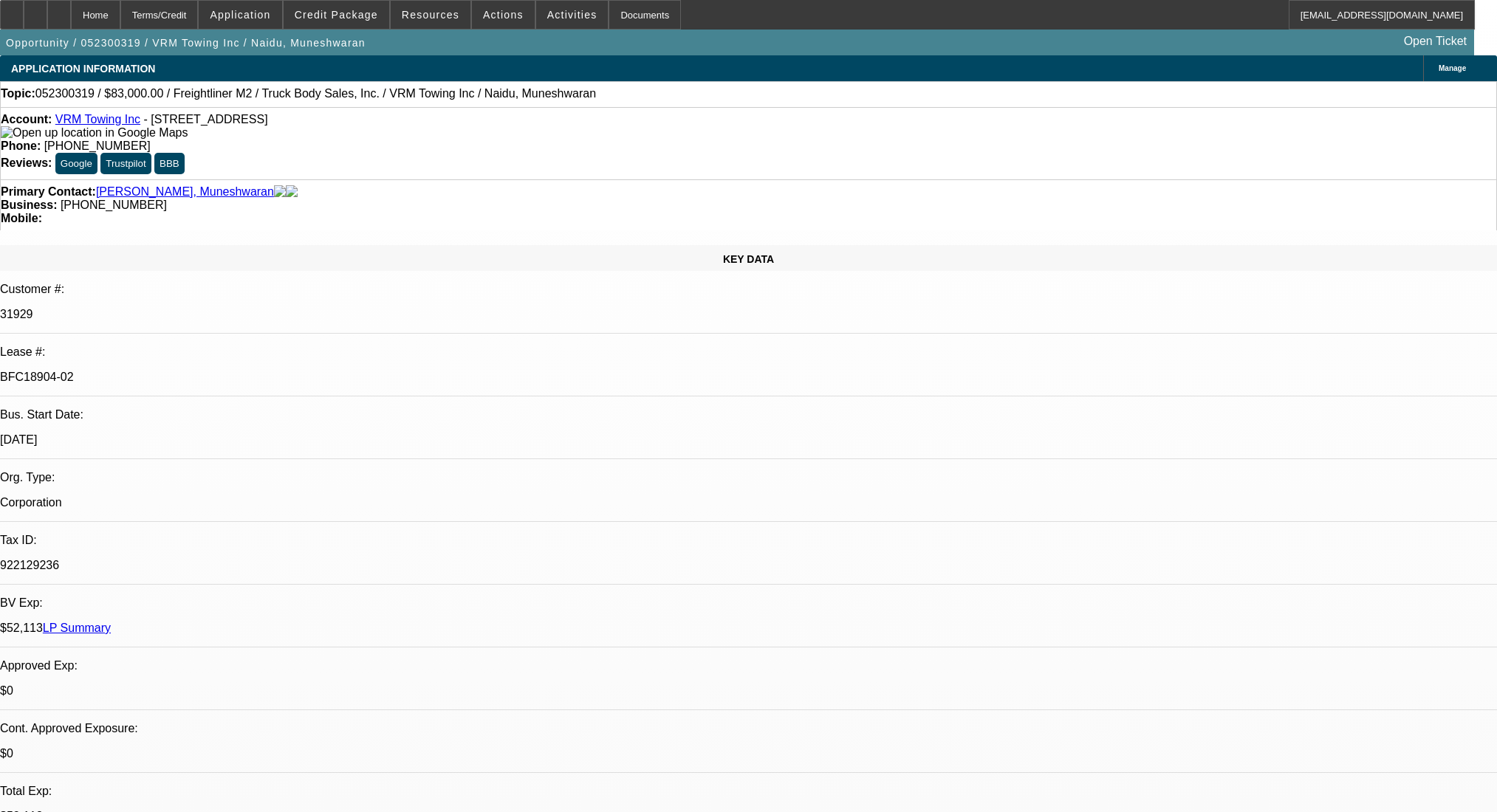
select select "4"
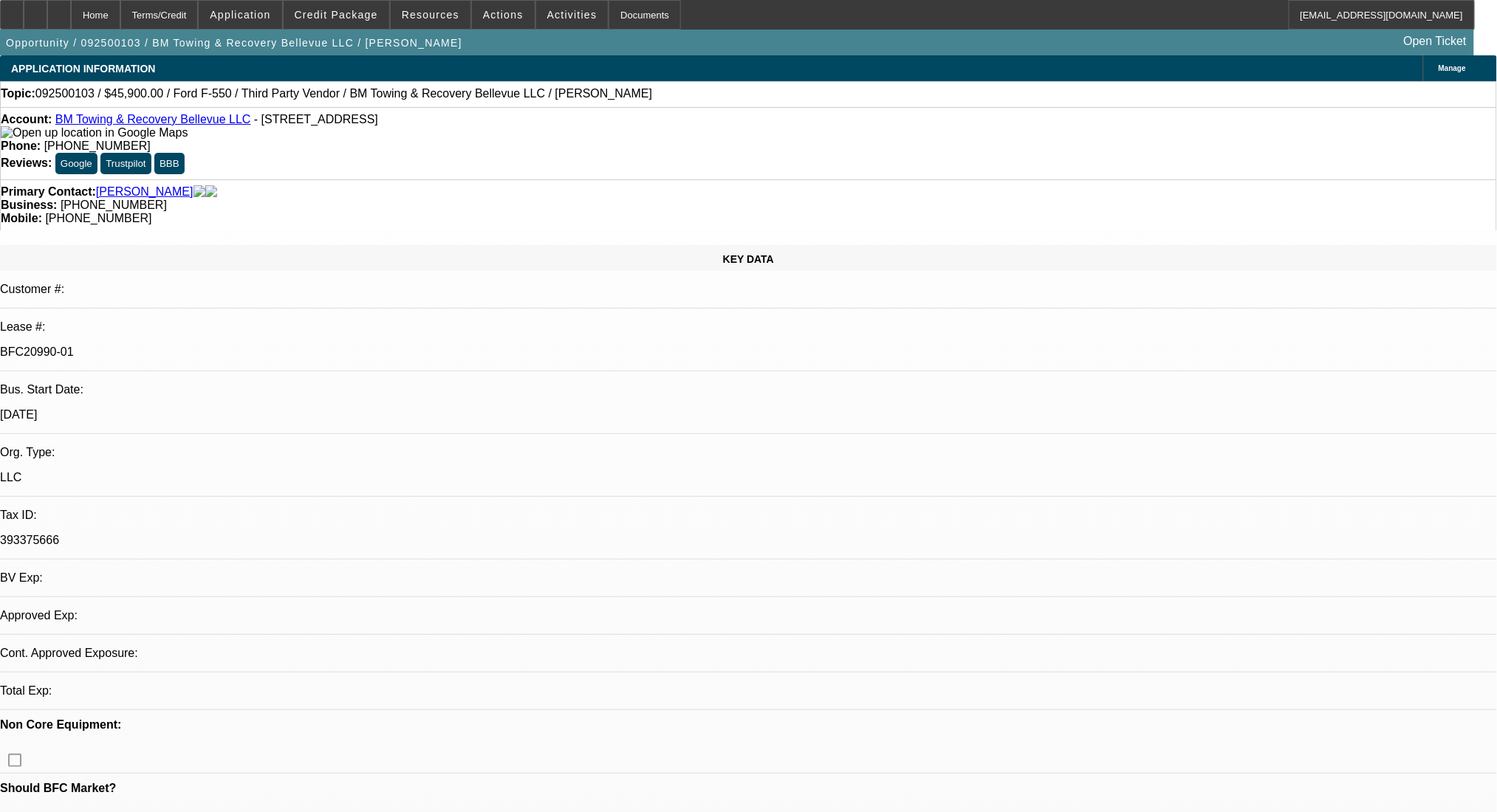
select select "0.15"
select select "2"
select select "0.1"
select select "4"
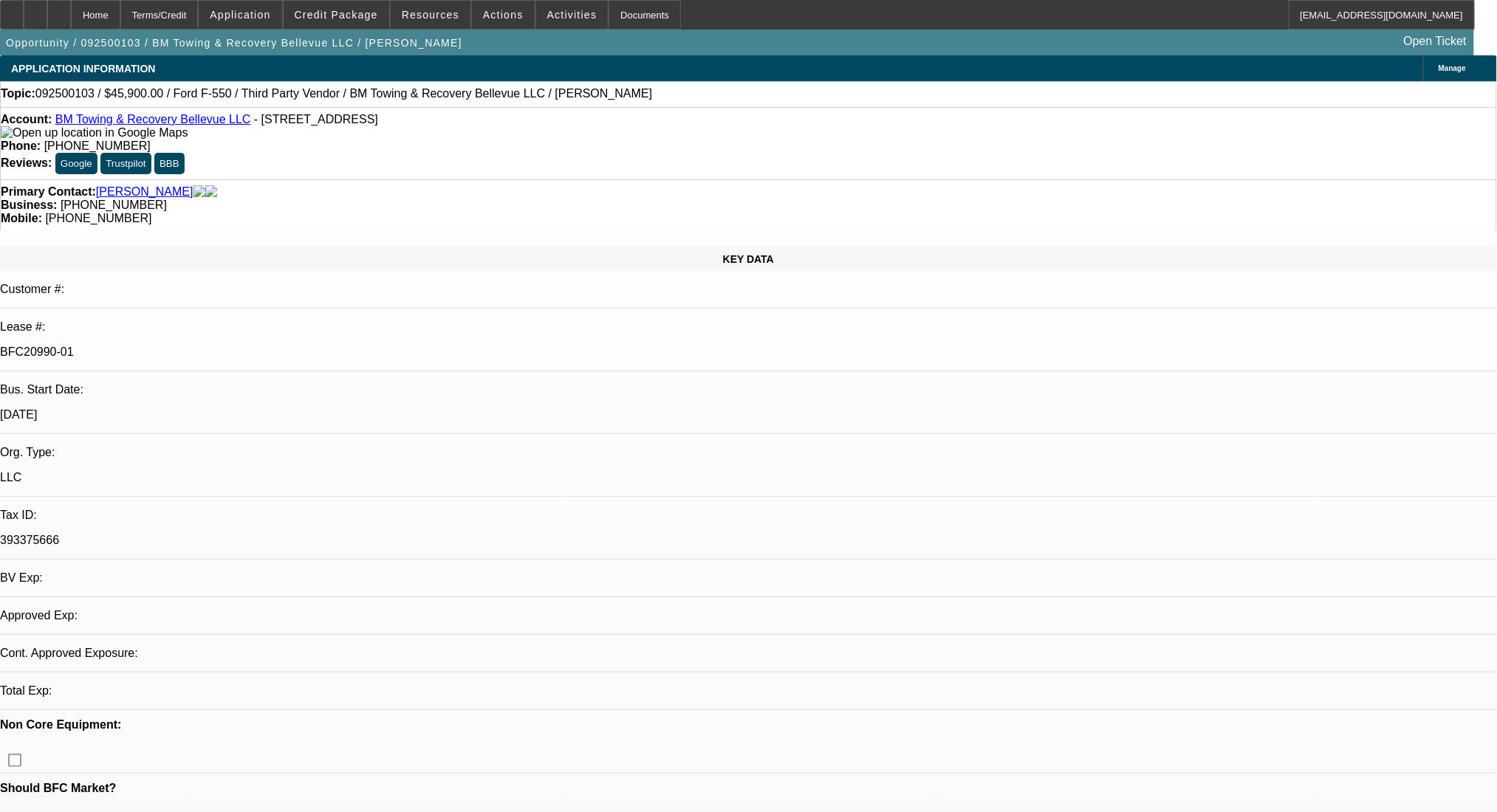
select select "0"
select select "2"
select select "0.1"
select select "4"
